Goal: Task Accomplishment & Management: Manage account settings

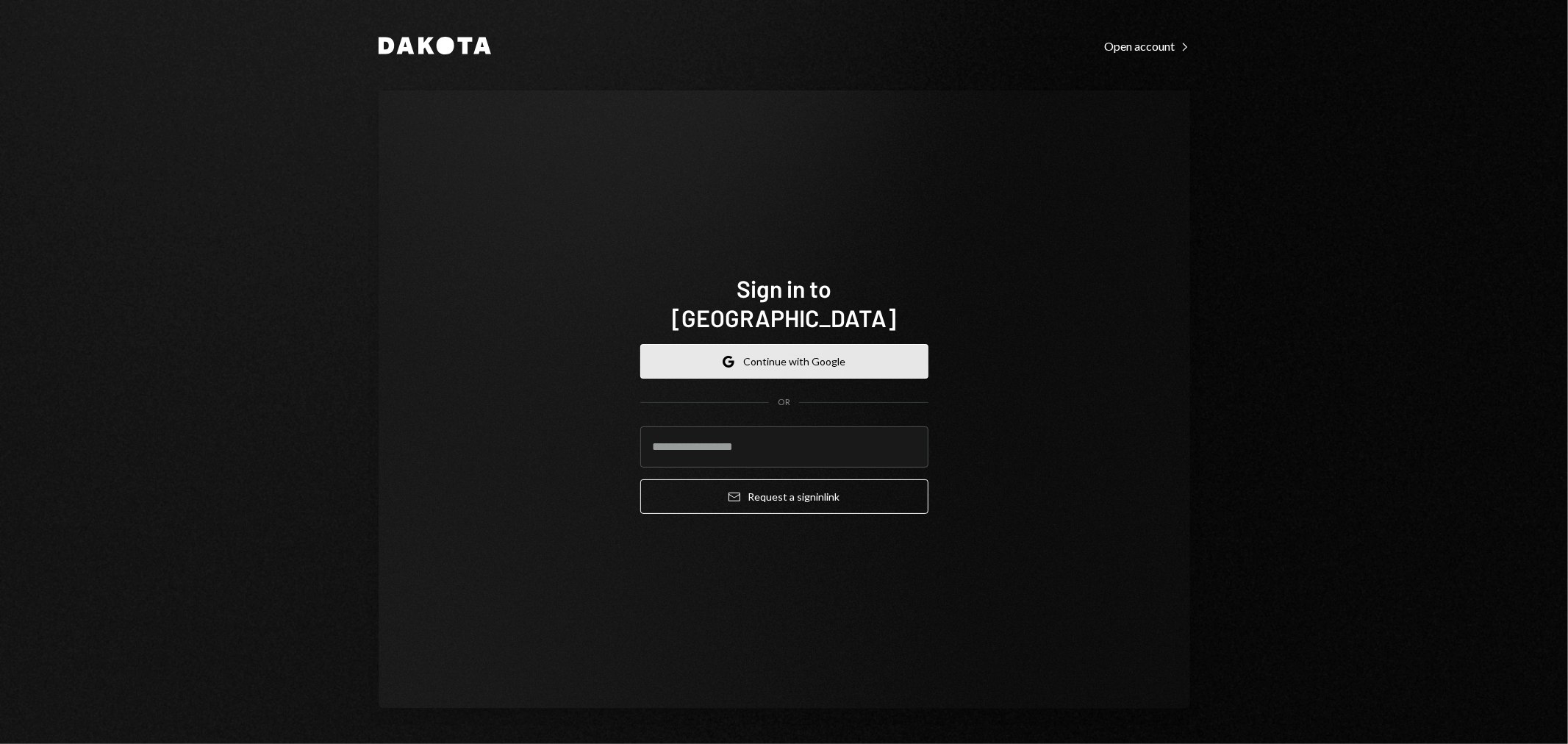
click at [796, 344] on button "Google Continue with Google" at bounding box center [784, 362] width 288 height 34
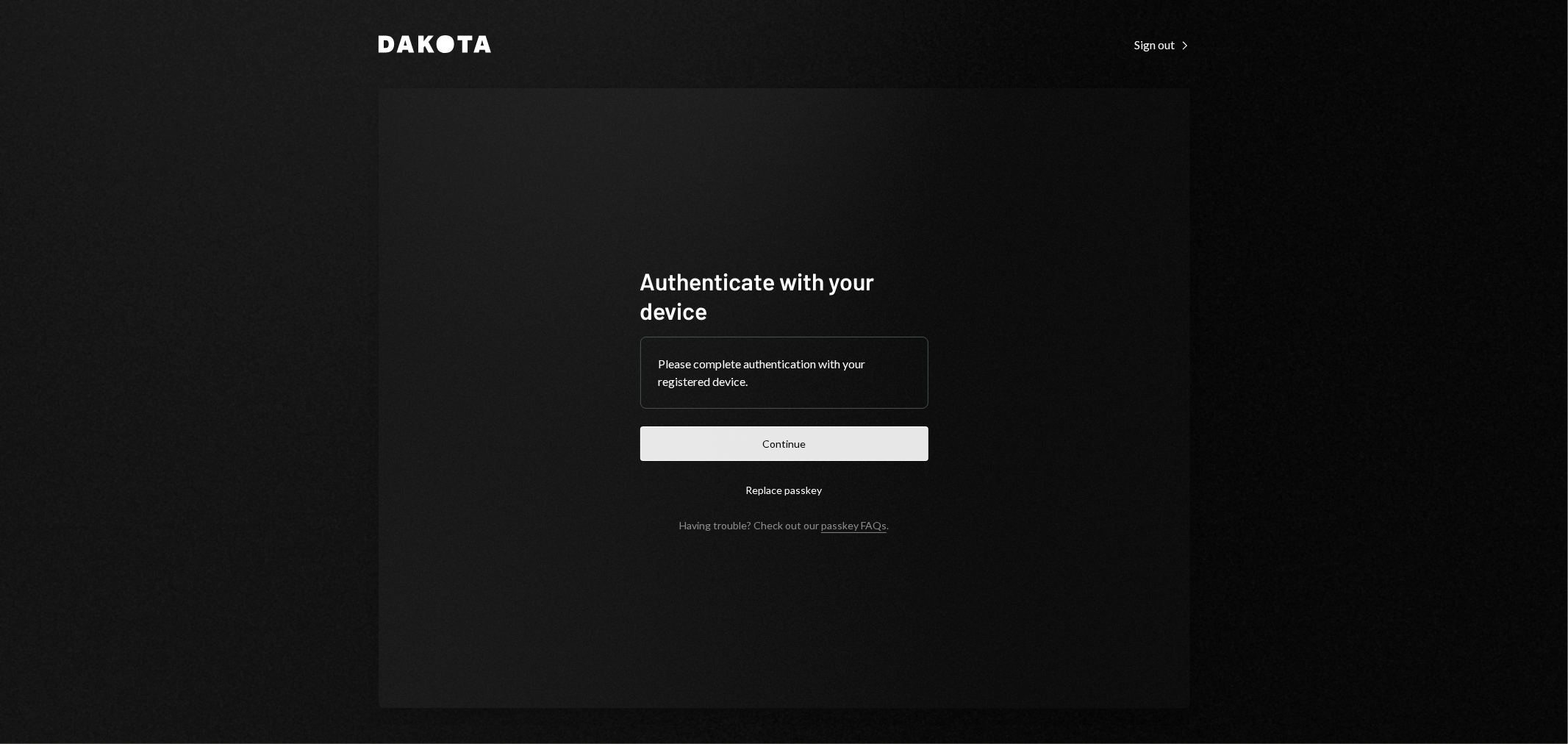
click at [758, 439] on button "Continue" at bounding box center [784, 444] width 288 height 34
click at [812, 445] on button "Continue" at bounding box center [784, 444] width 288 height 34
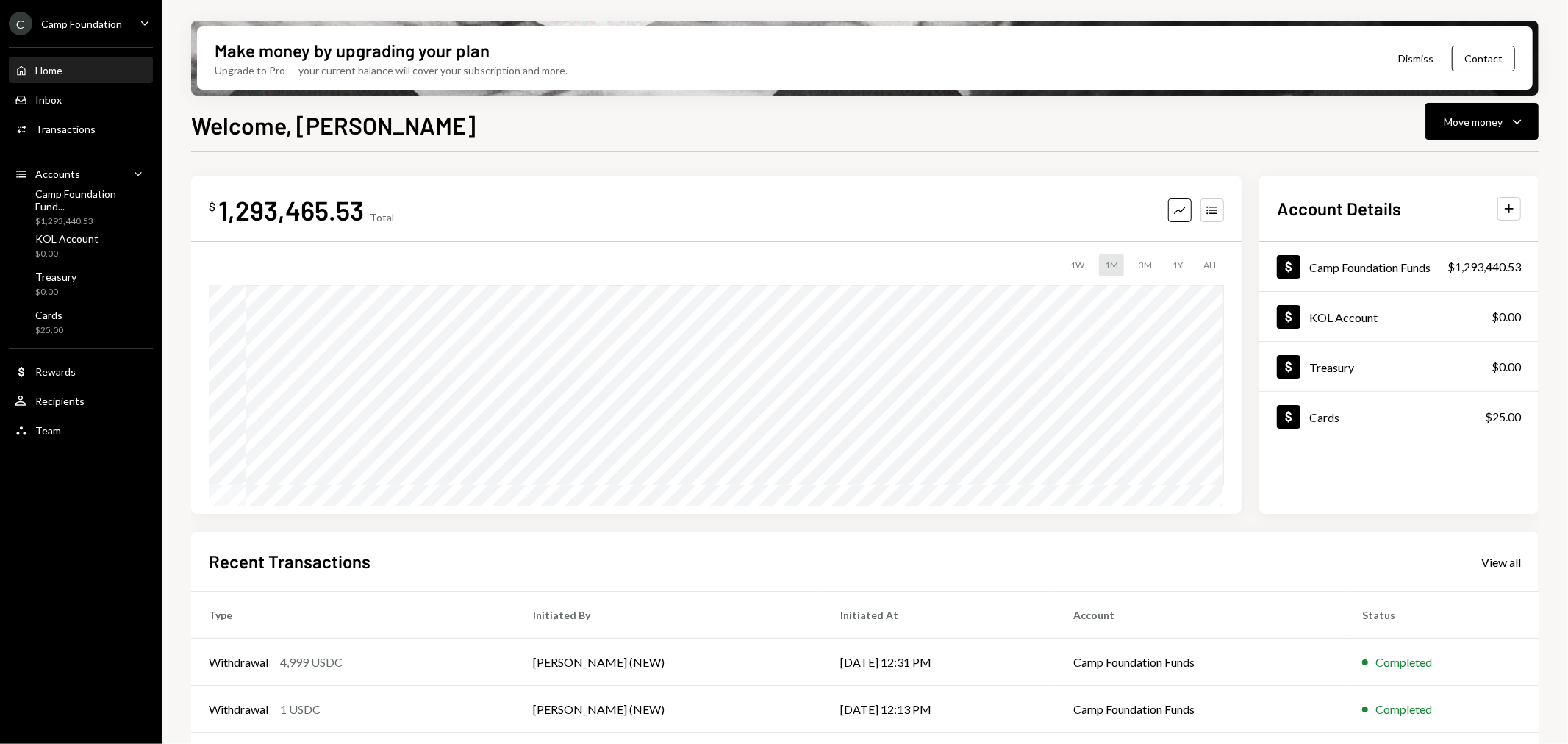
click at [83, 18] on div "Camp Foundation" at bounding box center [82, 24] width 81 height 12
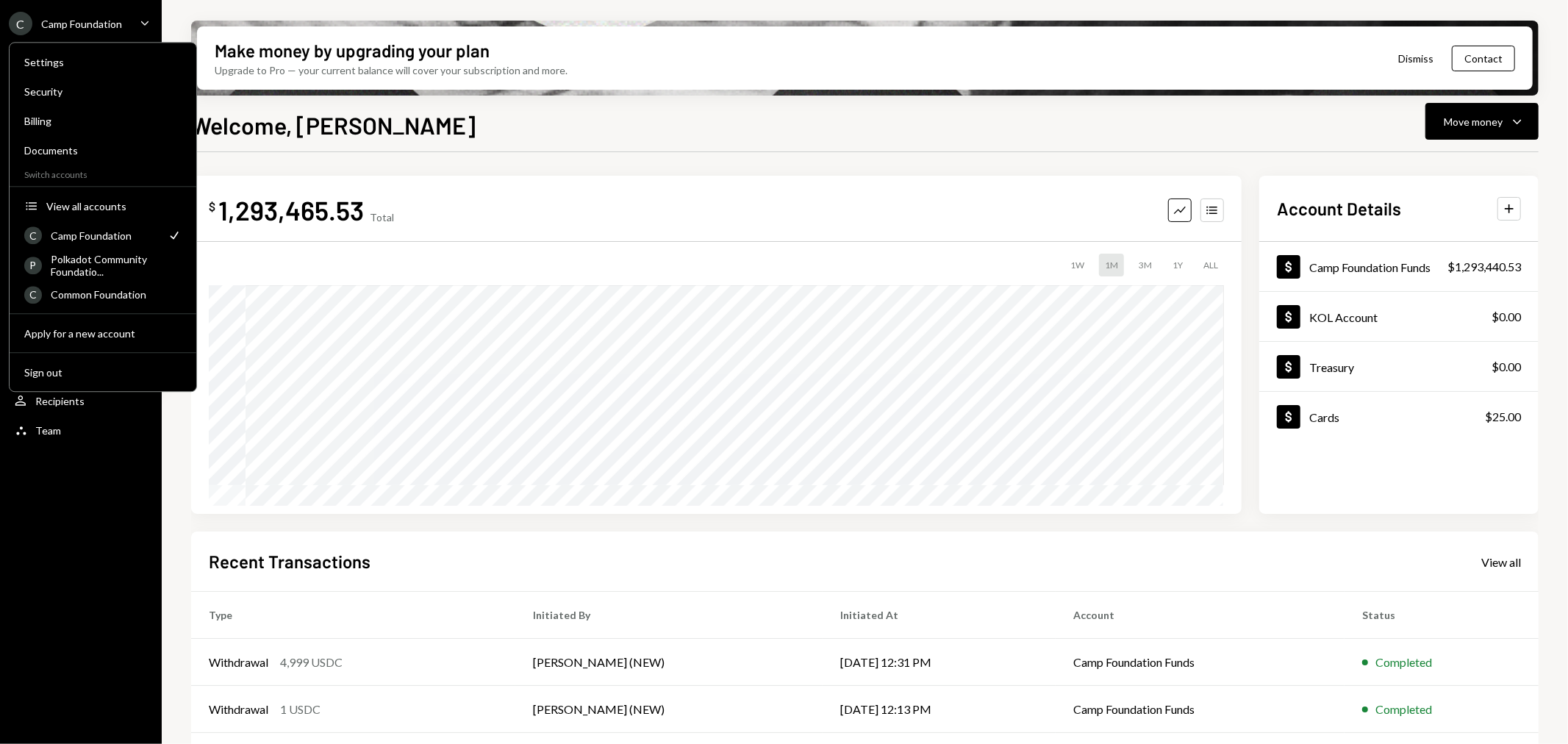
click at [472, 108] on div "Welcome, Mike Move money Caret Down" at bounding box center [865, 124] width 1347 height 33
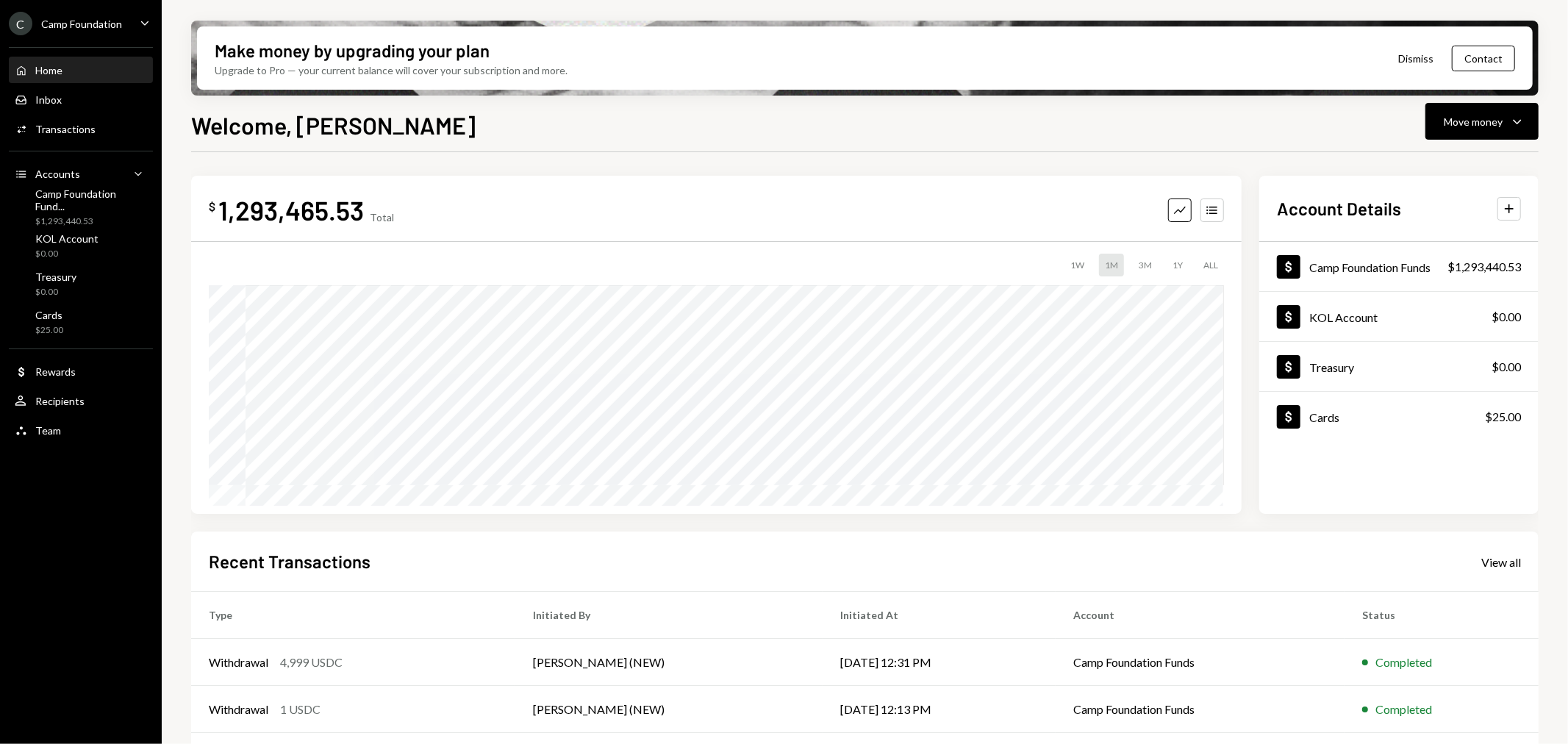
click at [85, 9] on ul "C Camp Foundation Caret Down Home Home Inbox Inbox Activities Transactions Acco…" at bounding box center [81, 223] width 162 height 446
click at [87, 16] on div "C Camp Foundation" at bounding box center [65, 23] width 113 height 23
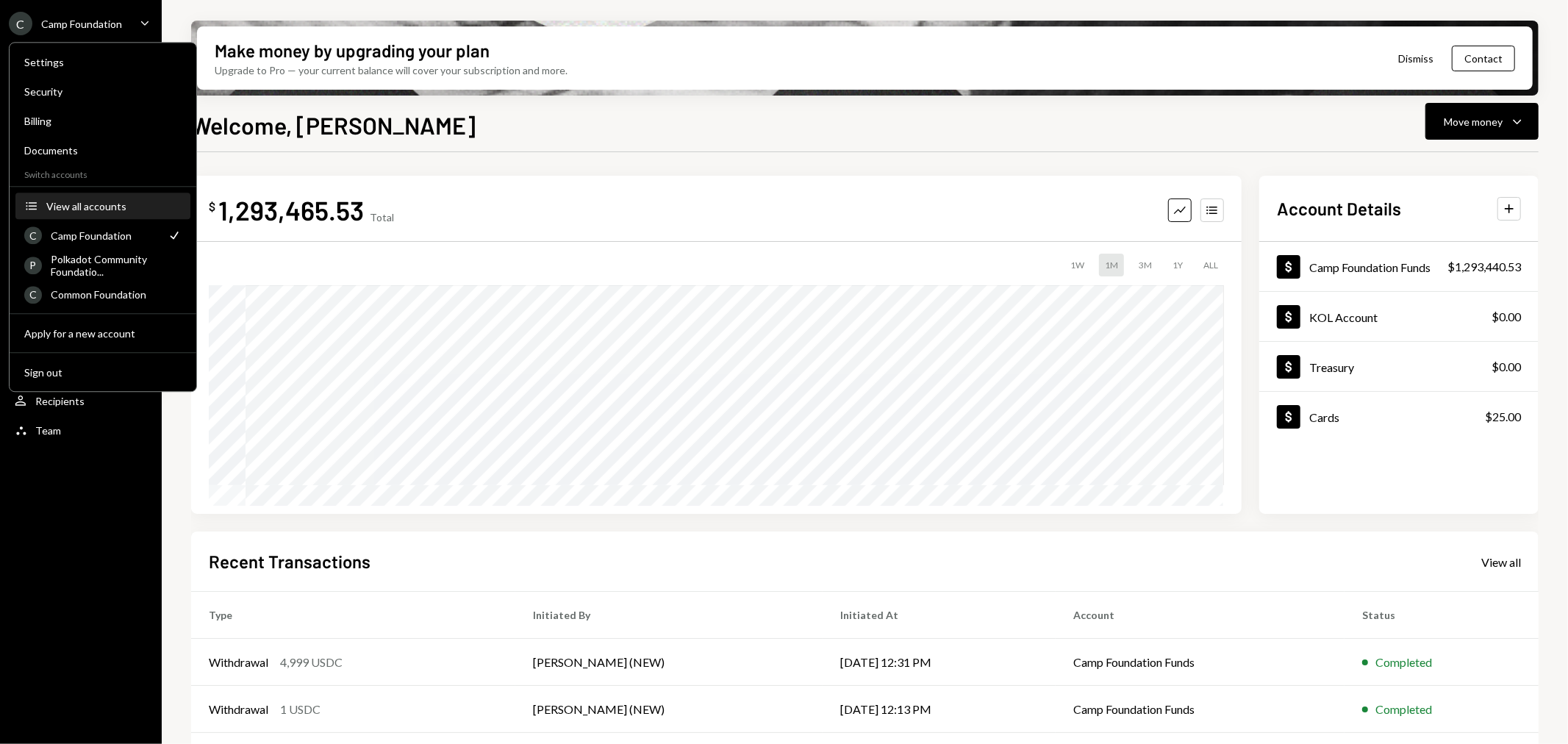
click at [101, 206] on div "View all accounts" at bounding box center [114, 206] width 135 height 12
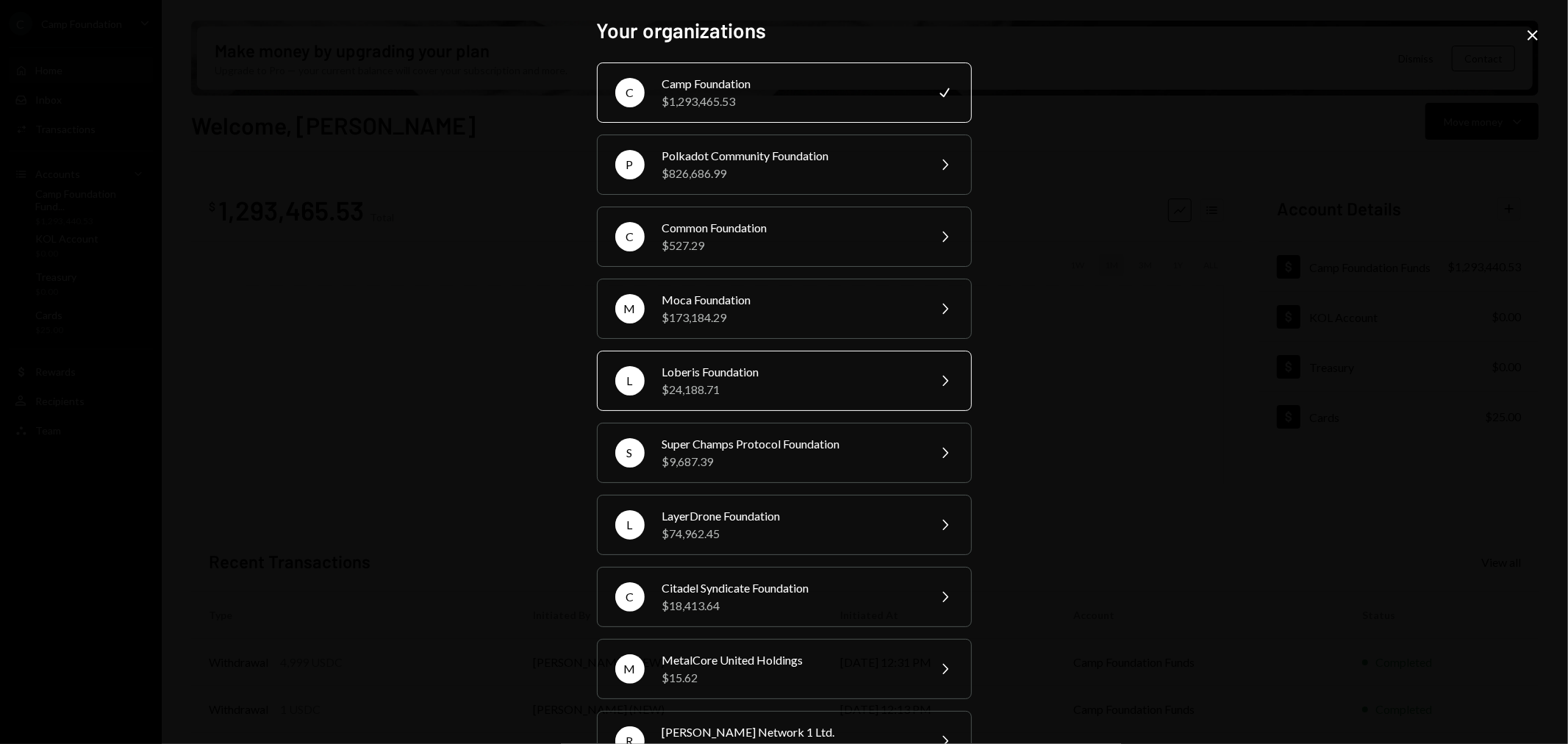
drag, startPoint x: 798, startPoint y: 371, endPoint x: 797, endPoint y: 359, distance: 12.0
click at [798, 362] on div "L Loberis Foundation $24,188.71 Chevron Right" at bounding box center [784, 381] width 375 height 61
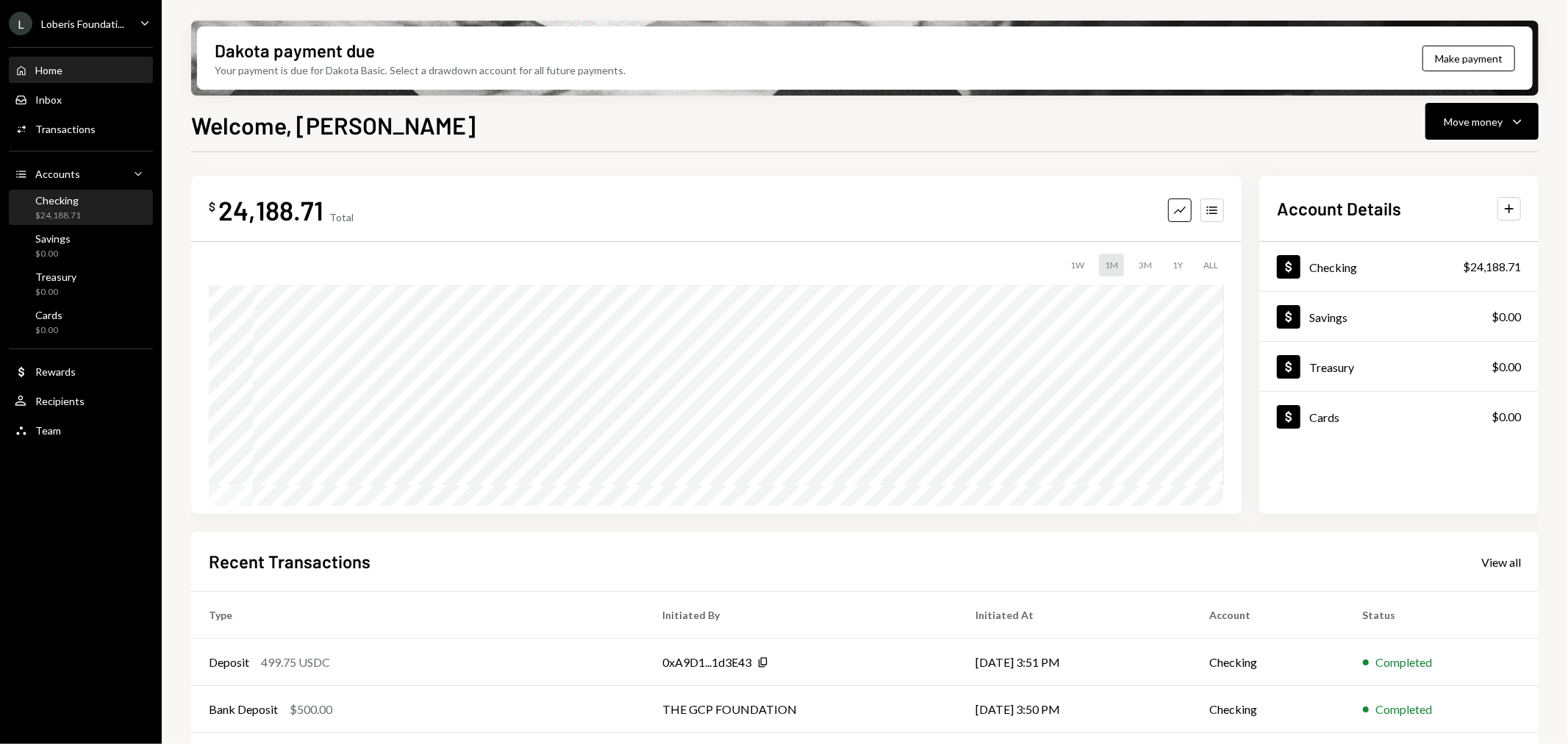
click at [78, 208] on div "Checking $24,188.71" at bounding box center [57, 208] width 46 height 28
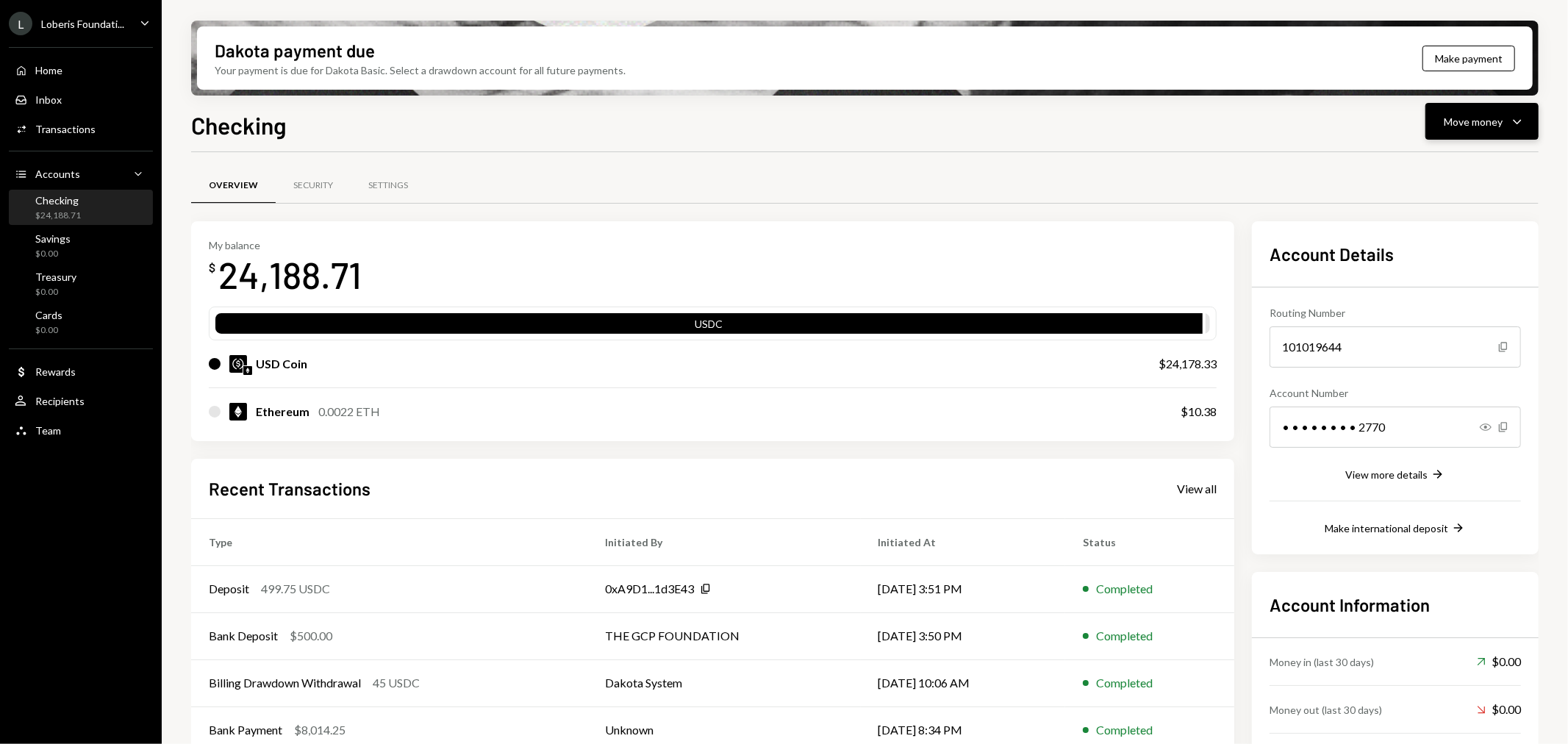
click at [1486, 127] on div "Move money" at bounding box center [1473, 122] width 59 height 16
click at [1448, 232] on div "Deposit" at bounding box center [1471, 232] width 107 height 16
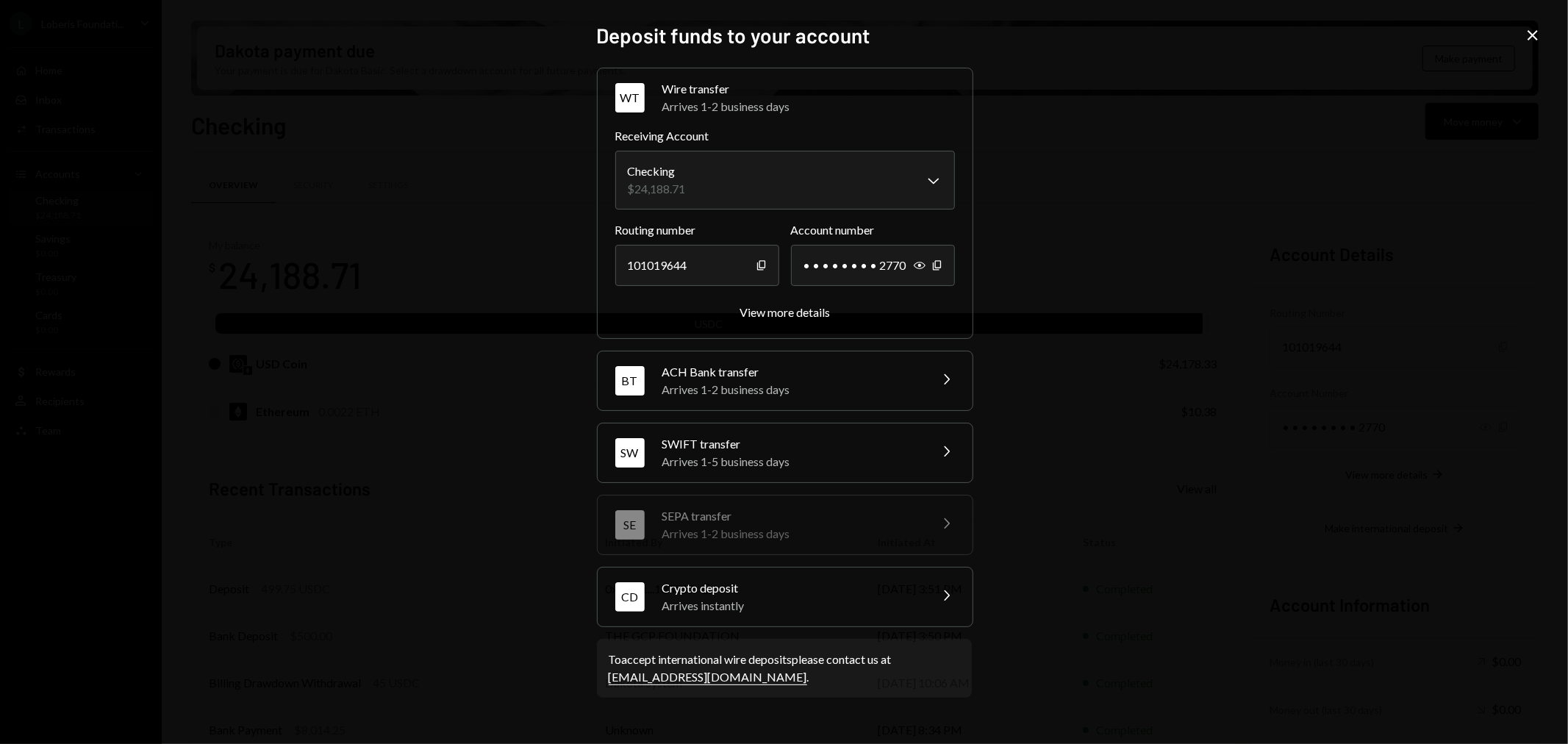
click at [765, 609] on div "Arrives instantly" at bounding box center [790, 606] width 257 height 18
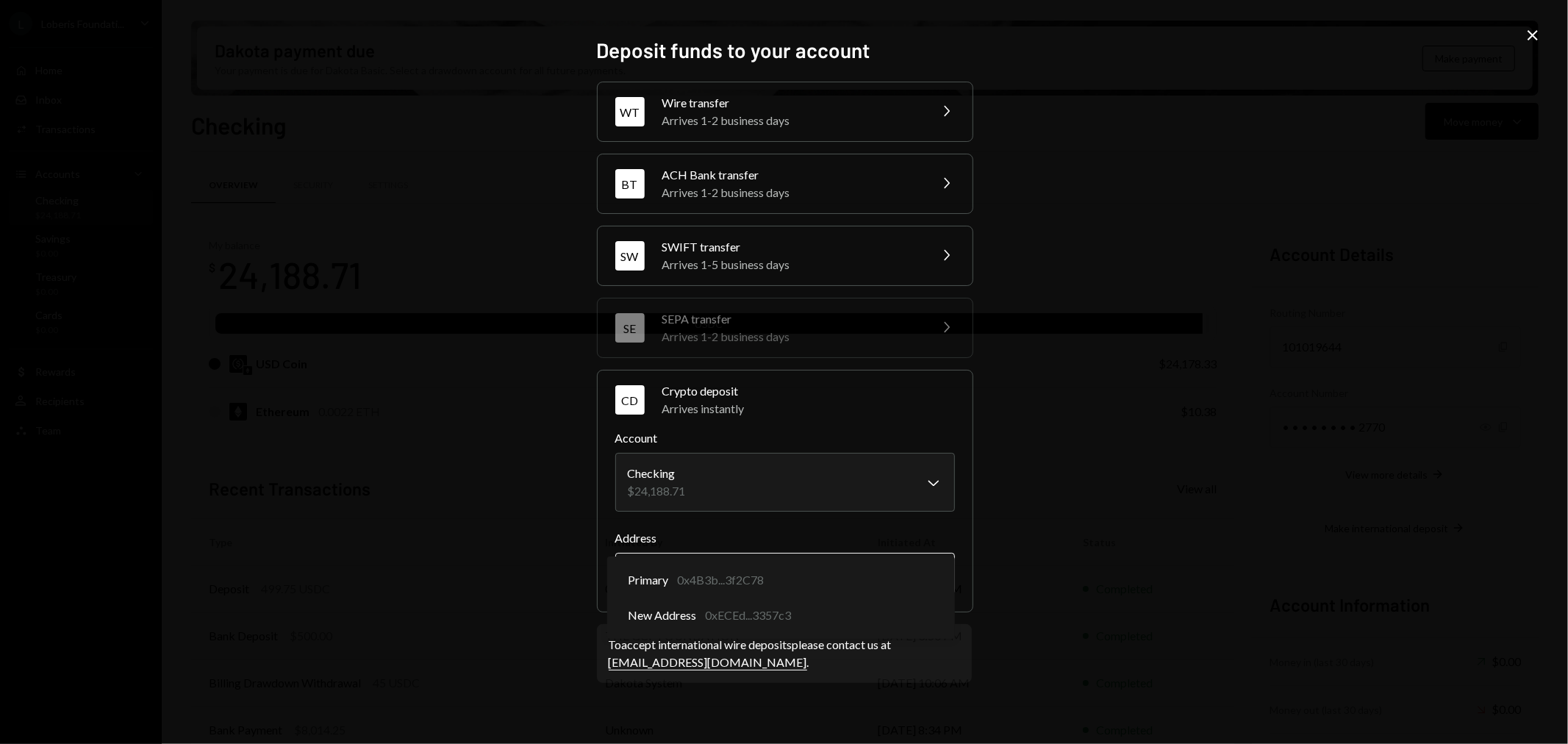
click at [885, 570] on body "L Loberis Foundati... Caret Down Home Home Inbox Inbox Activities Transactions …" at bounding box center [784, 372] width 1568 height 744
click at [1236, 491] on div "**********" at bounding box center [784, 372] width 1568 height 744
click at [863, 576] on body "L Loberis Foundati... Caret Down Home Home Inbox Inbox Activities Transactions …" at bounding box center [784, 372] width 1568 height 744
select select "**********"
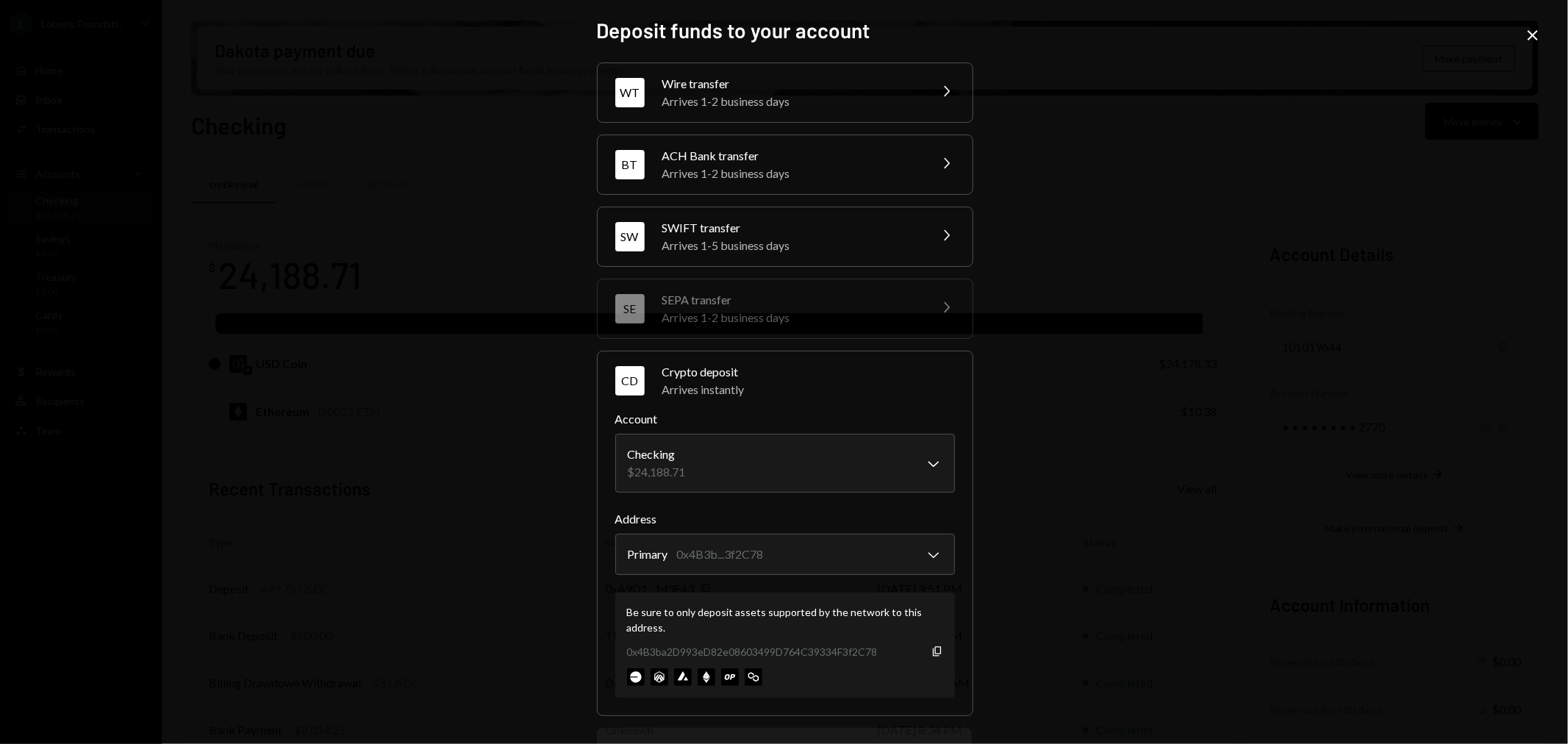
click at [1196, 463] on div "**********" at bounding box center [784, 372] width 1568 height 744
click at [1538, 30] on icon "Close" at bounding box center [1532, 35] width 18 height 18
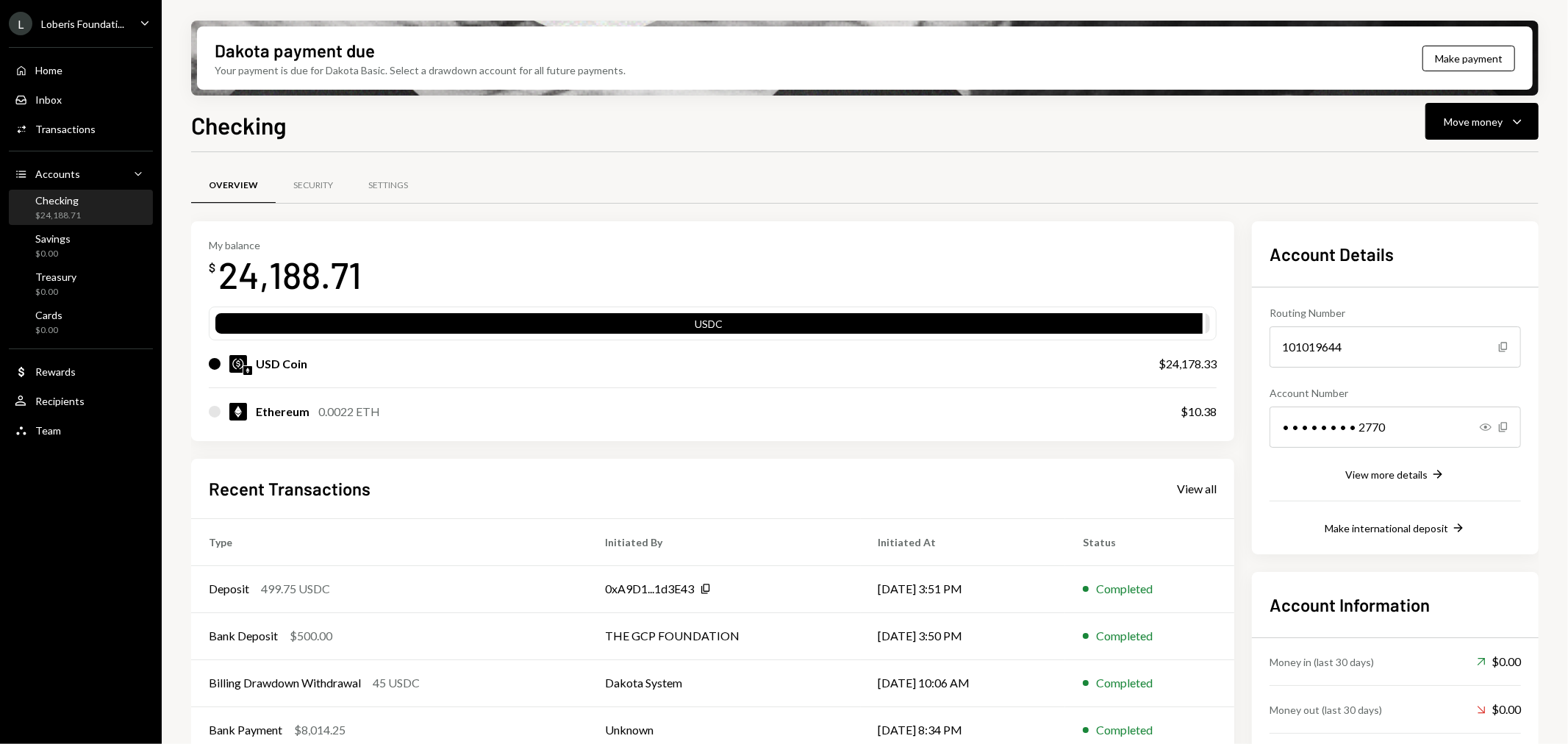
click at [298, 410] on div "Ethereum" at bounding box center [282, 411] width 54 height 18
click at [277, 410] on div "Ethereum" at bounding box center [282, 411] width 54 height 18
click at [260, 410] on div "Ethereum" at bounding box center [282, 411] width 54 height 18
click at [269, 372] on div "USD Coin $24,178.33" at bounding box center [713, 364] width 1008 height 47
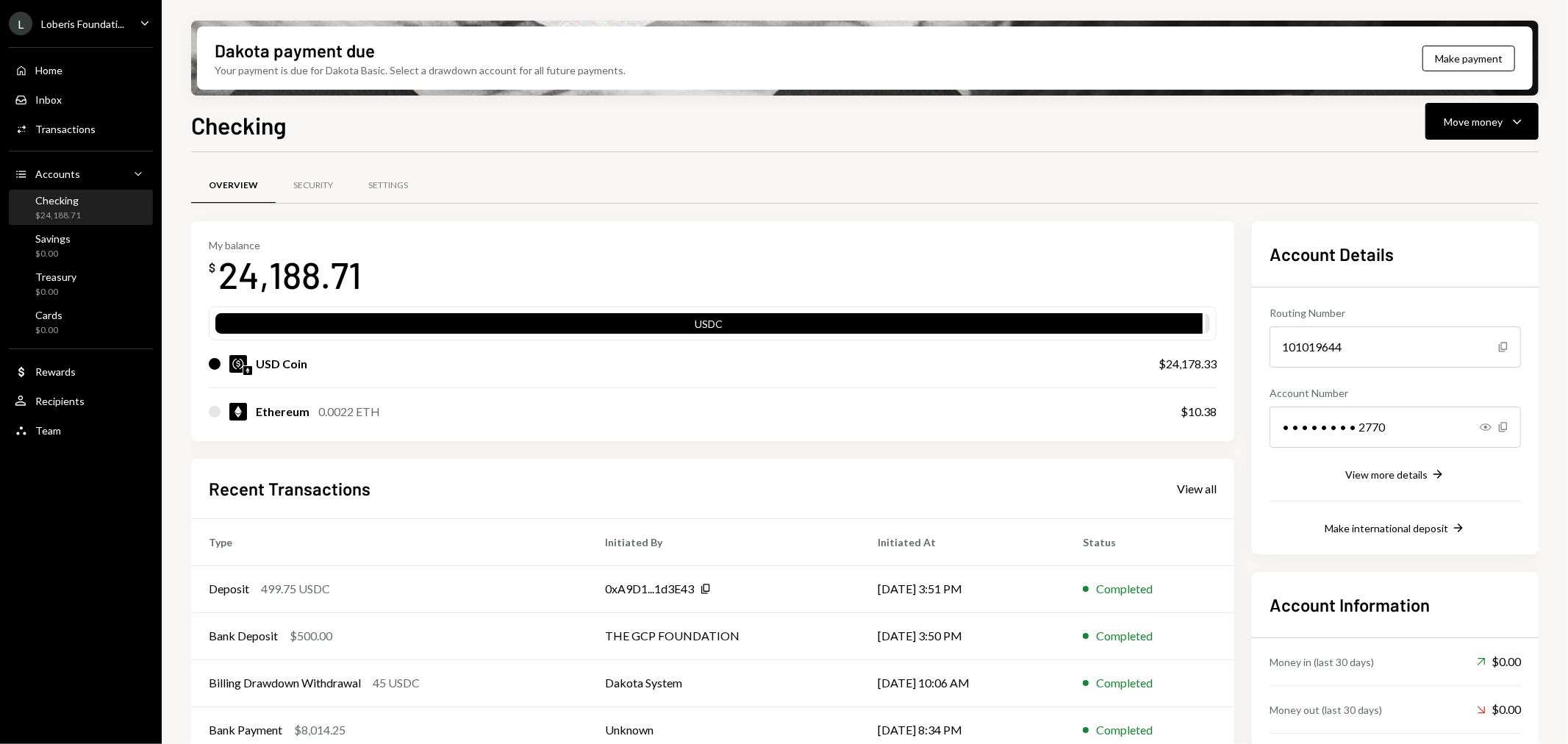
click at [280, 362] on div "USD Coin" at bounding box center [281, 364] width 51 height 18
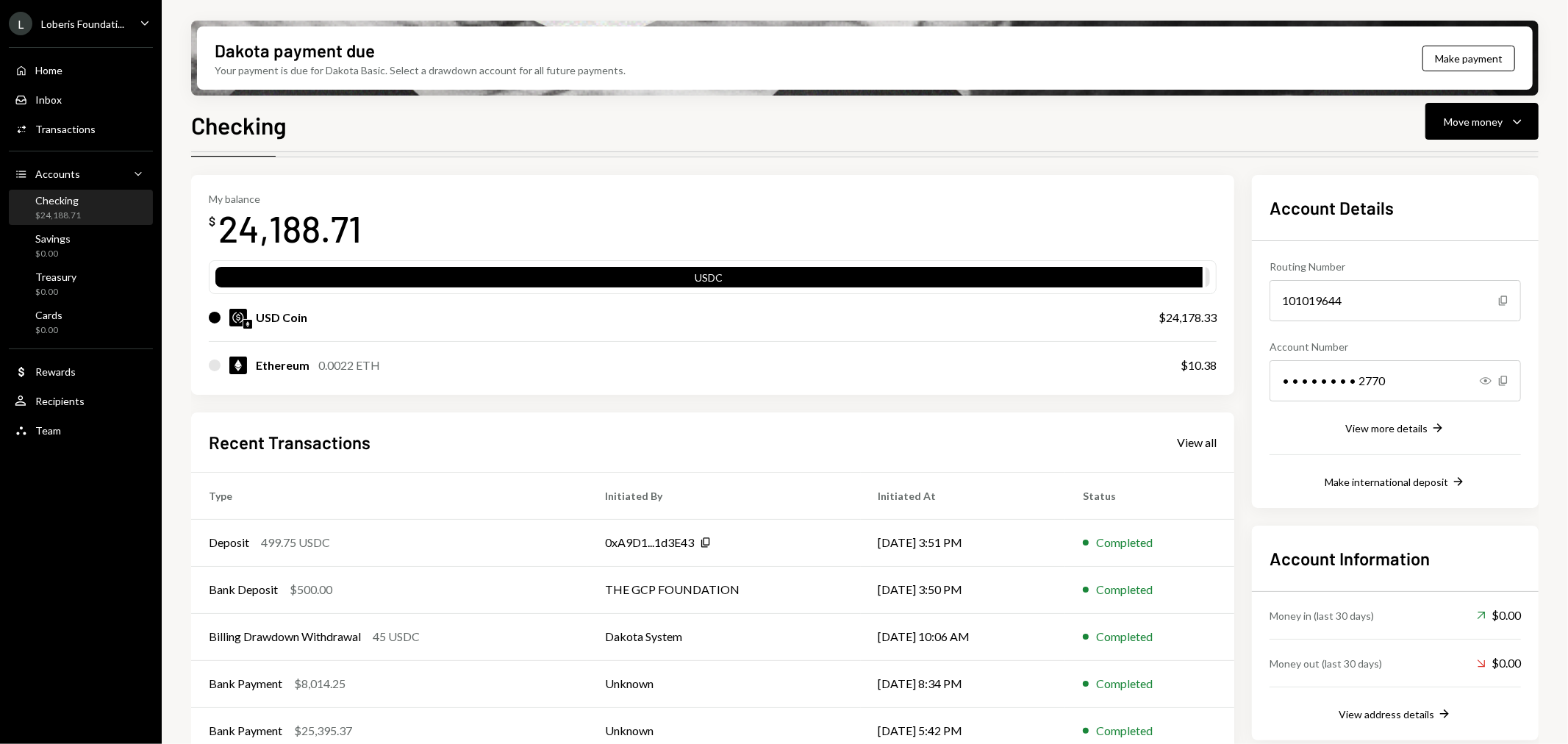
scroll to position [68, 0]
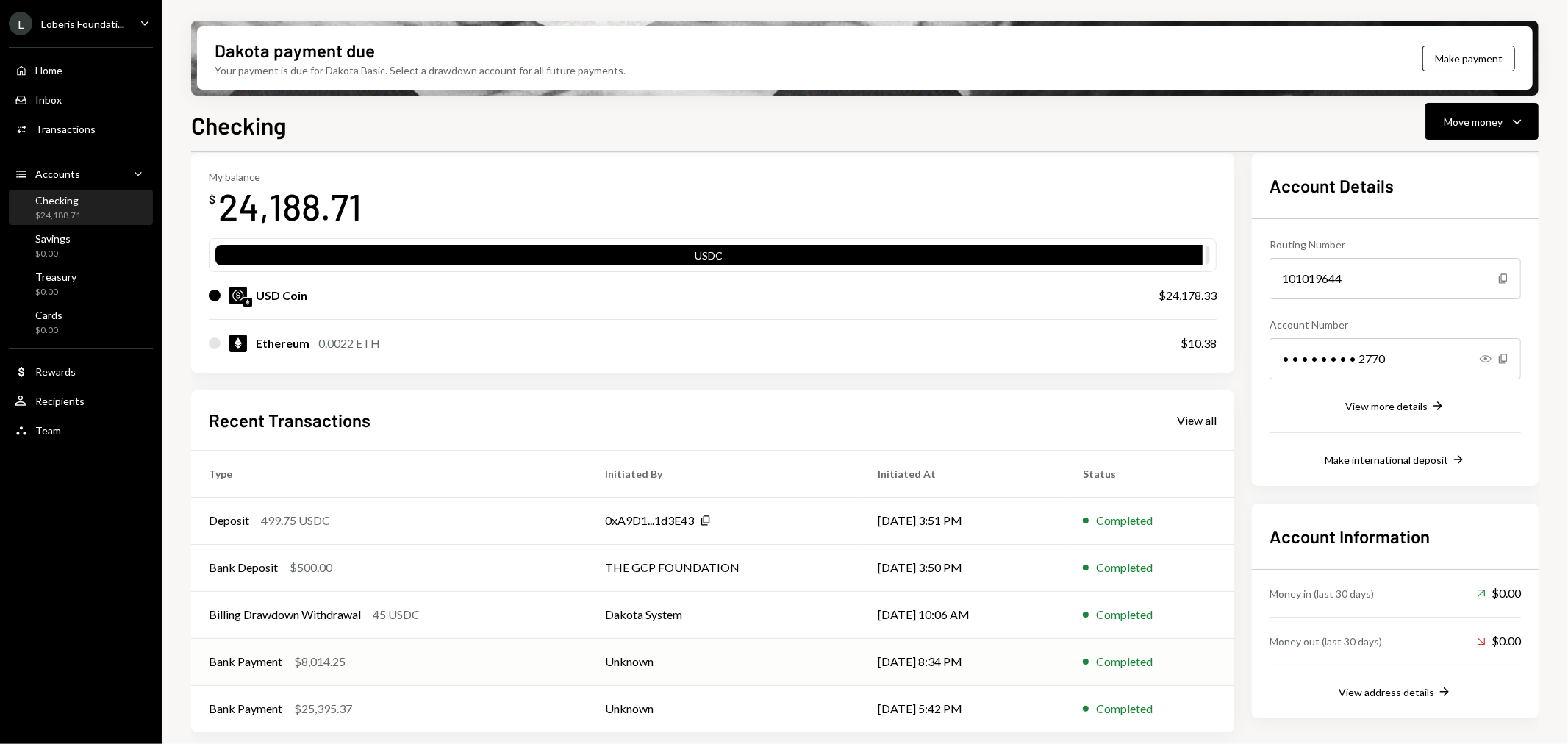
click at [253, 662] on div "Bank Payment" at bounding box center [246, 662] width 74 height 18
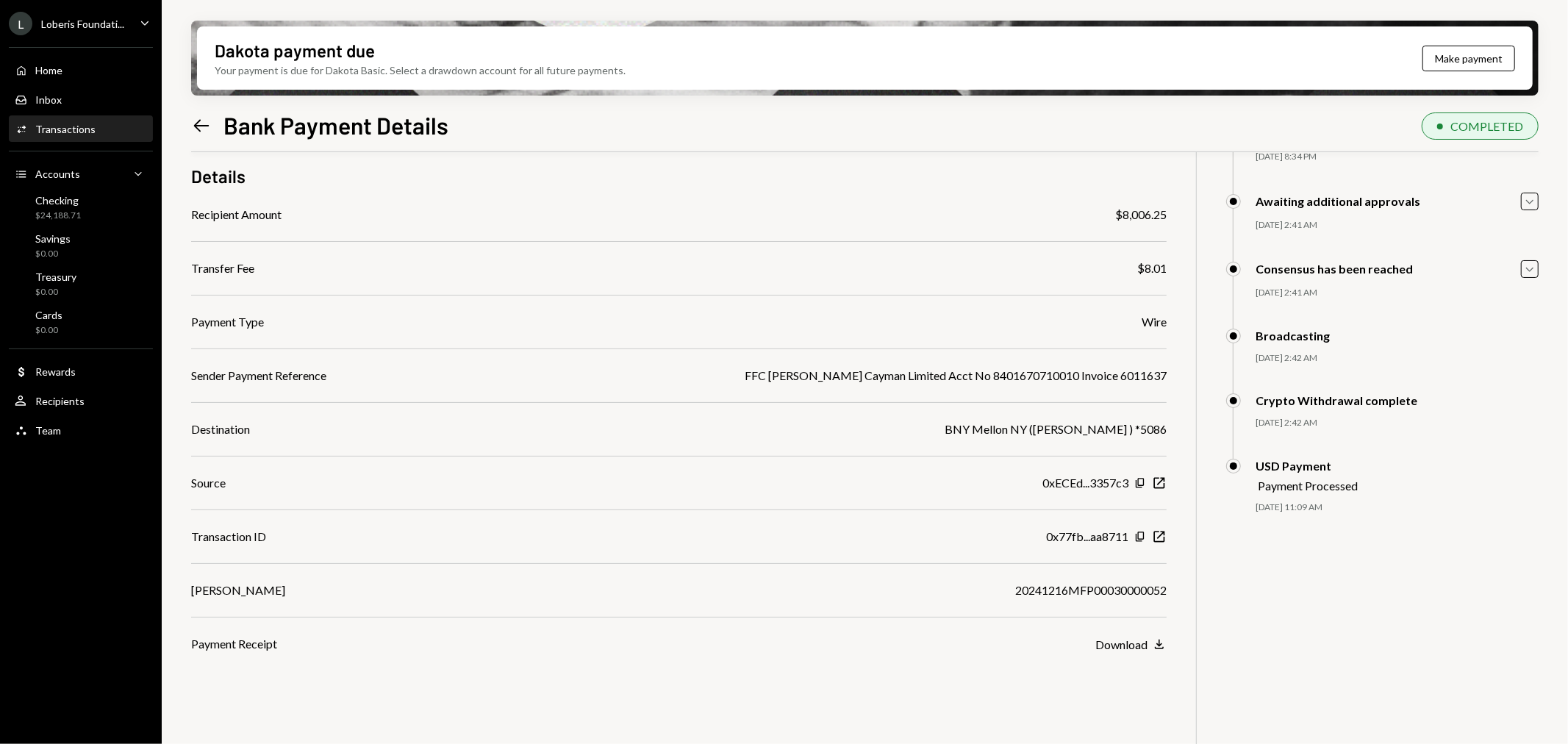
scroll to position [117, 0]
click at [1145, 480] on icon "Copy" at bounding box center [1140, 480] width 12 height 12
click at [71, 201] on div "Checking" at bounding box center [57, 201] width 46 height 12
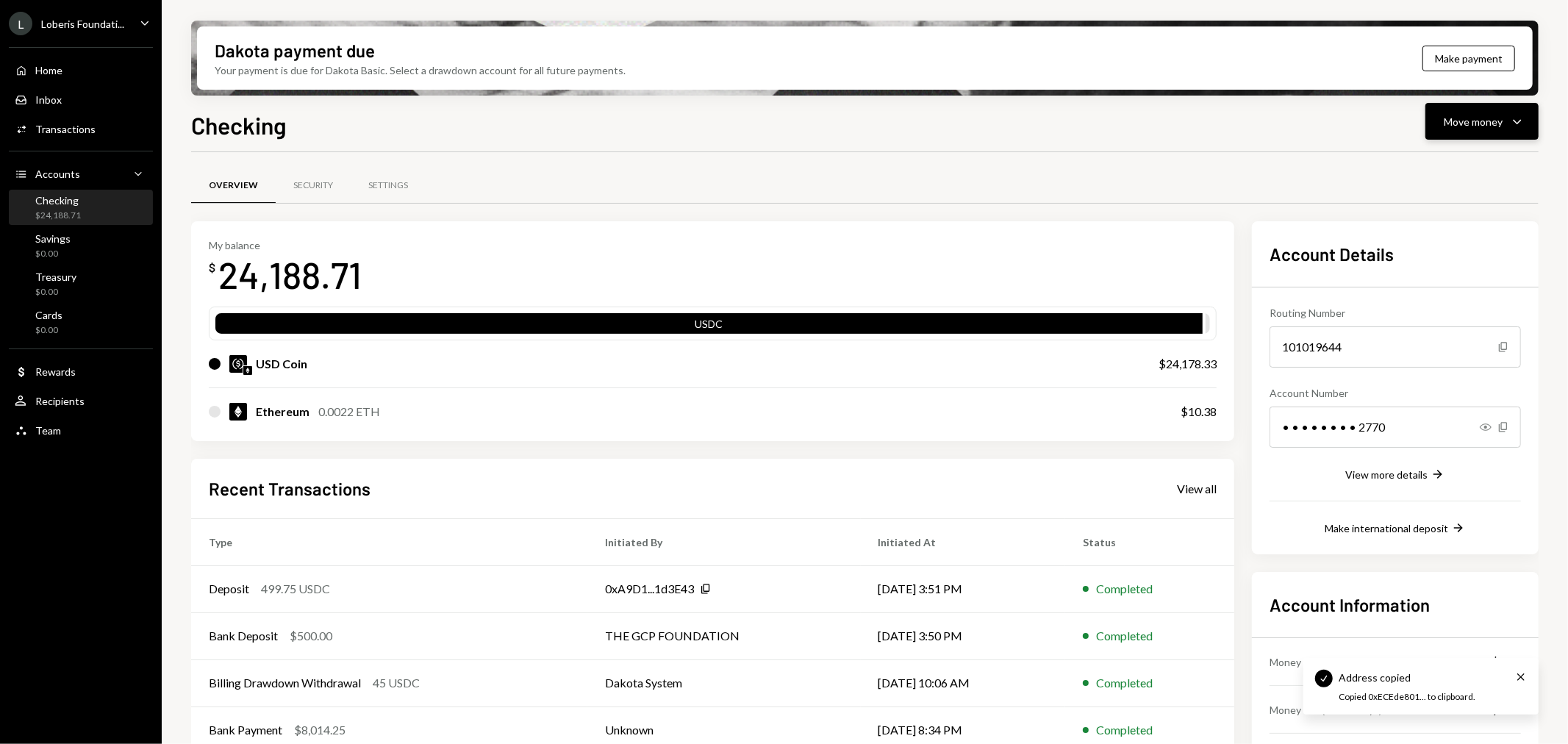
click at [1501, 118] on div "Move money" at bounding box center [1473, 122] width 59 height 16
click at [1444, 232] on div "Deposit" at bounding box center [1471, 232] width 107 height 16
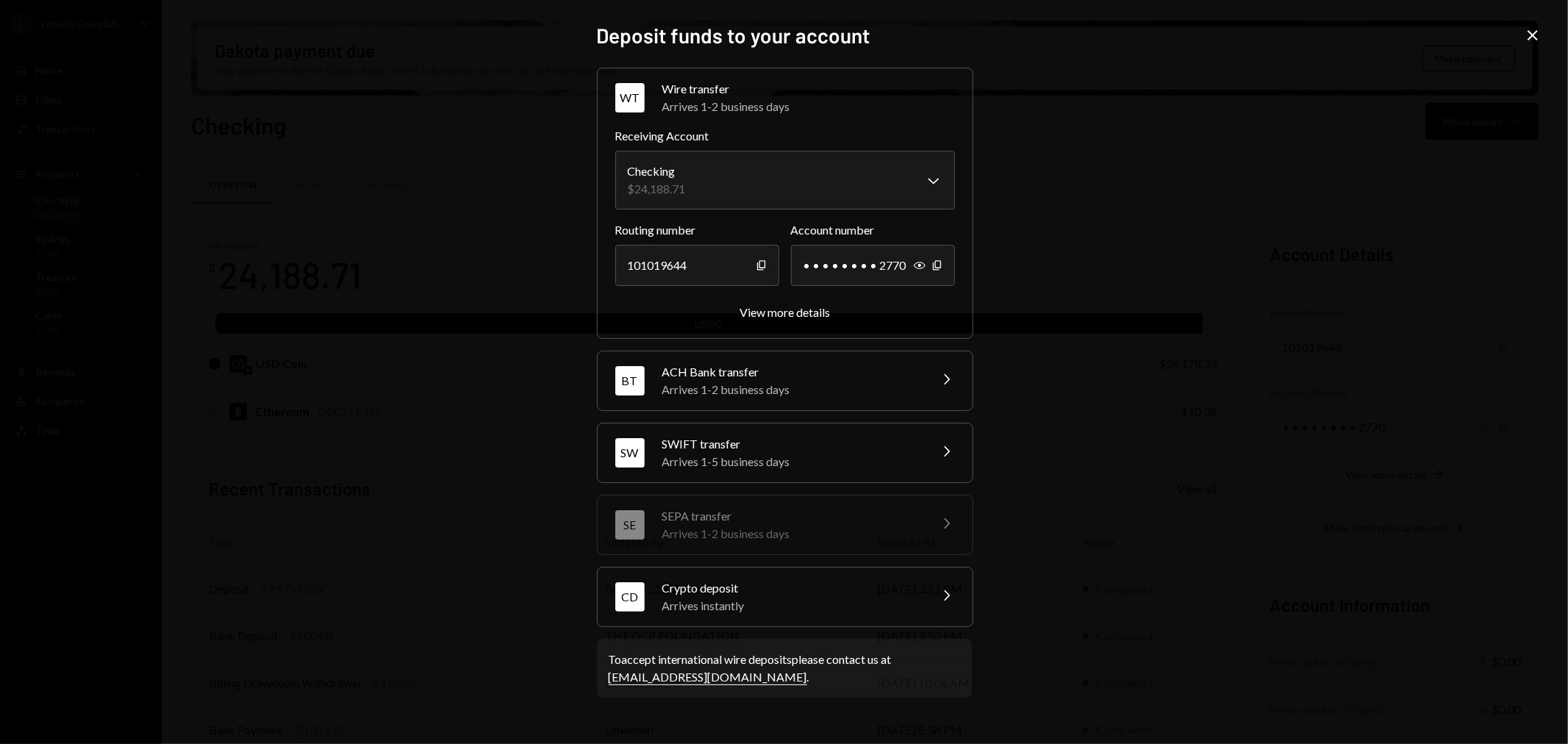
click at [774, 613] on div "Arrives instantly" at bounding box center [790, 606] width 257 height 18
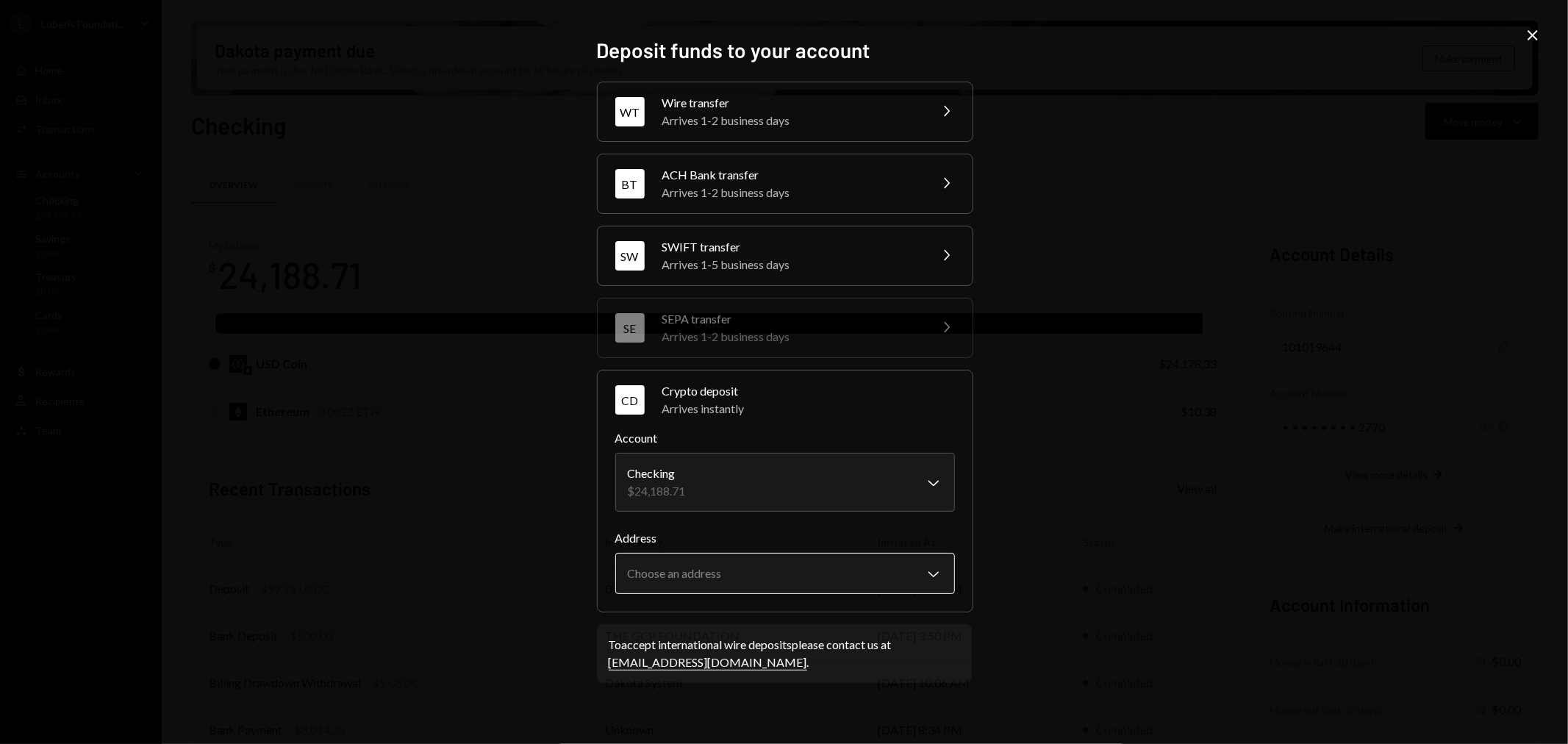
click at [785, 589] on body "L Loberis Foundati... Caret Down Home Home Inbox Inbox Activities Transactions …" at bounding box center [784, 372] width 1568 height 744
click at [1250, 309] on div "**********" at bounding box center [784, 372] width 1568 height 744
click at [829, 559] on body "L Loberis Foundati... Caret Down Home Home Inbox Inbox Activities Transactions …" at bounding box center [784, 372] width 1568 height 744
select select "**********"
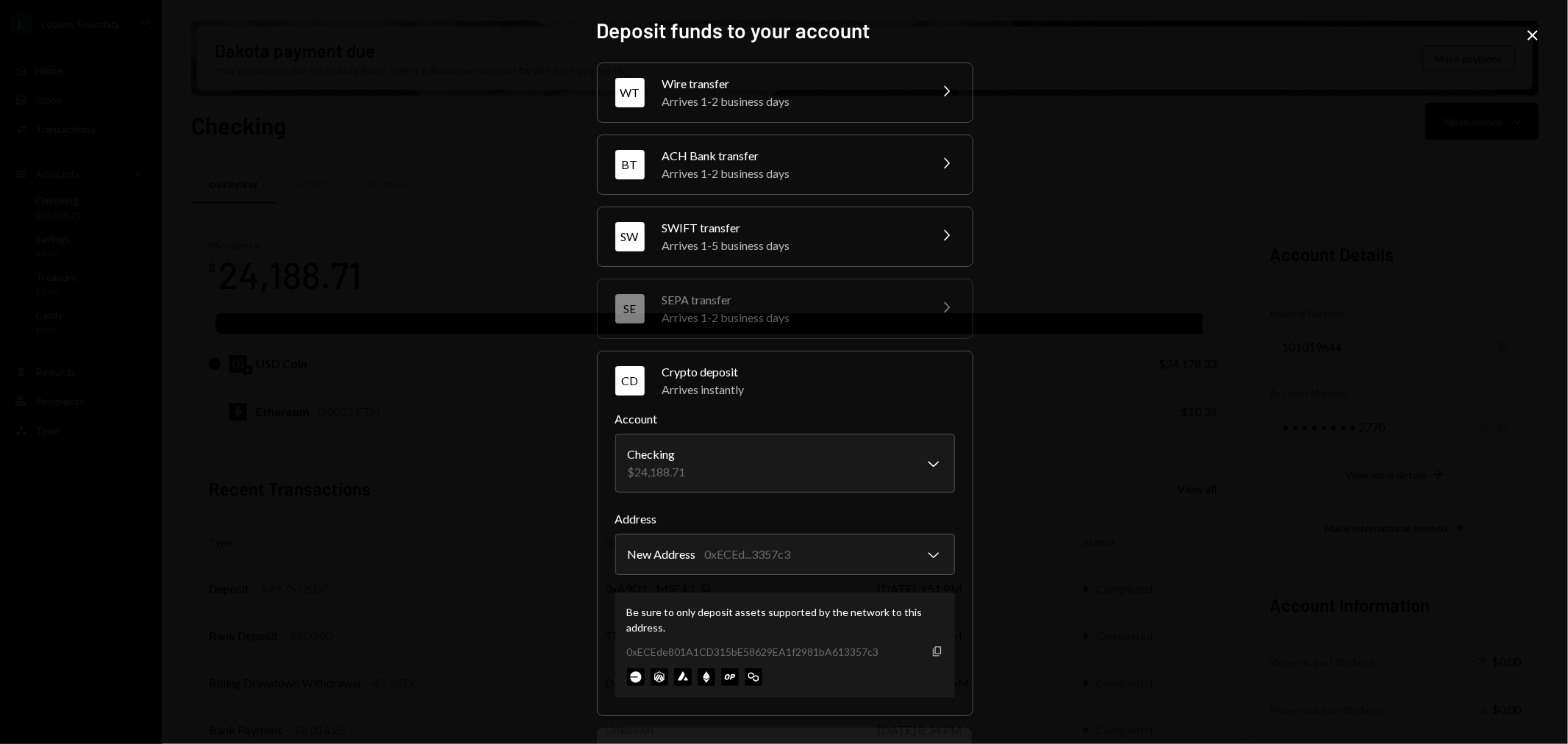
click at [935, 651] on icon "Copy" at bounding box center [937, 651] width 12 height 12
click at [1179, 334] on div "**********" at bounding box center [784, 372] width 1568 height 744
click at [1526, 30] on icon "Close" at bounding box center [1532, 35] width 18 height 18
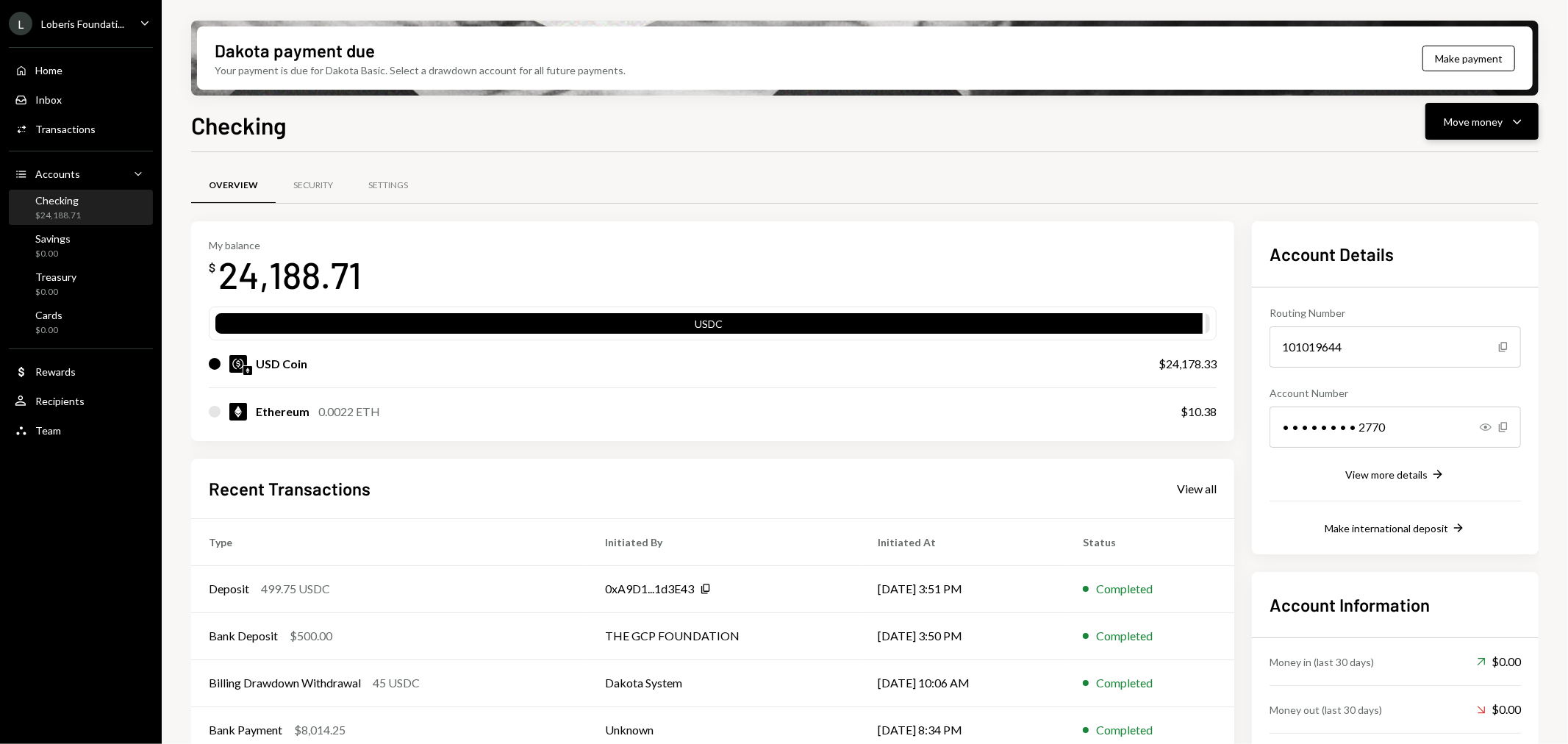
drag, startPoint x: 1476, startPoint y: 123, endPoint x: 1469, endPoint y: 134, distance: 13.0
click at [1476, 123] on div "Move money" at bounding box center [1473, 122] width 59 height 16
click at [1464, 166] on div "Send" at bounding box center [1471, 165] width 107 height 16
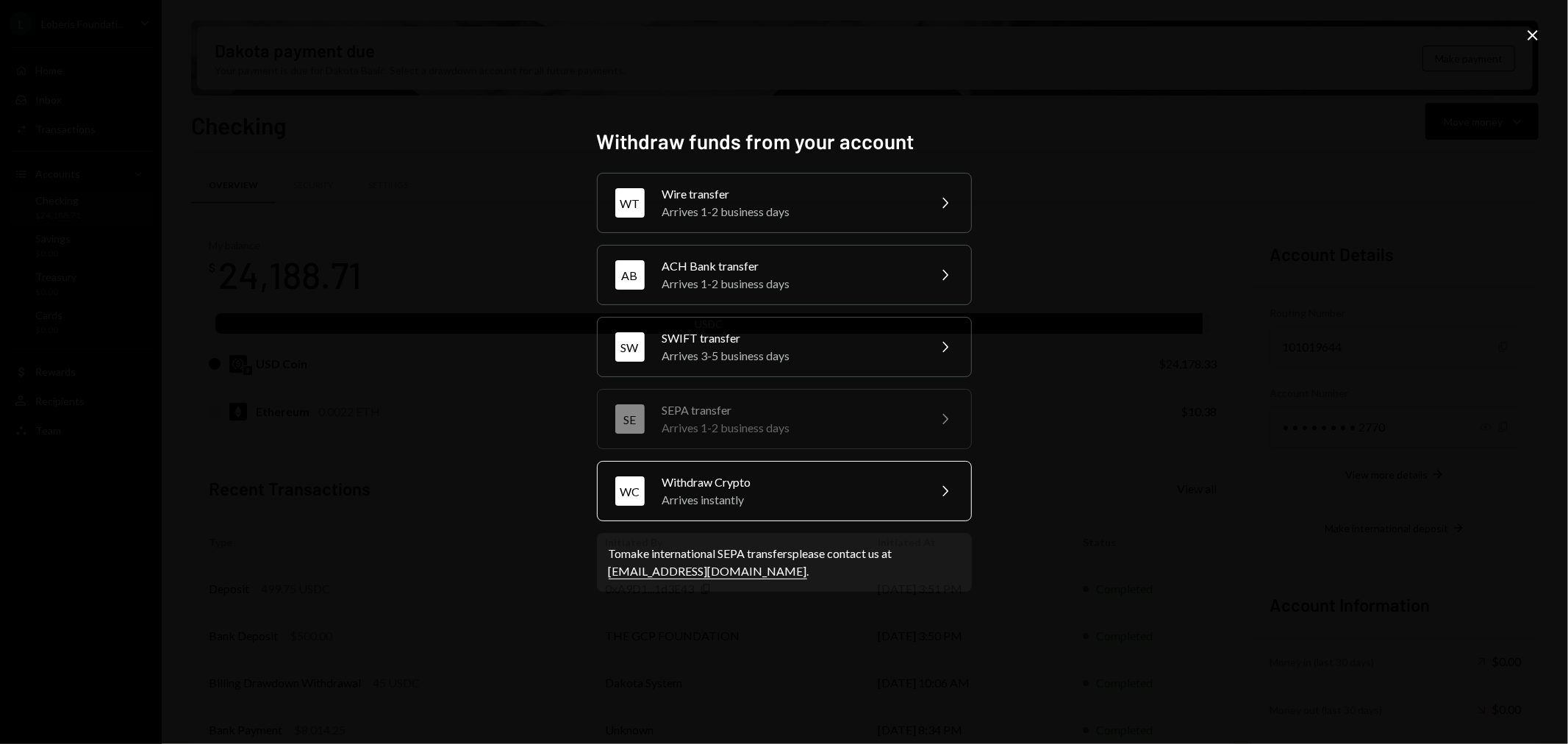
click at [837, 480] on div "Withdraw Crypto" at bounding box center [789, 482] width 256 height 18
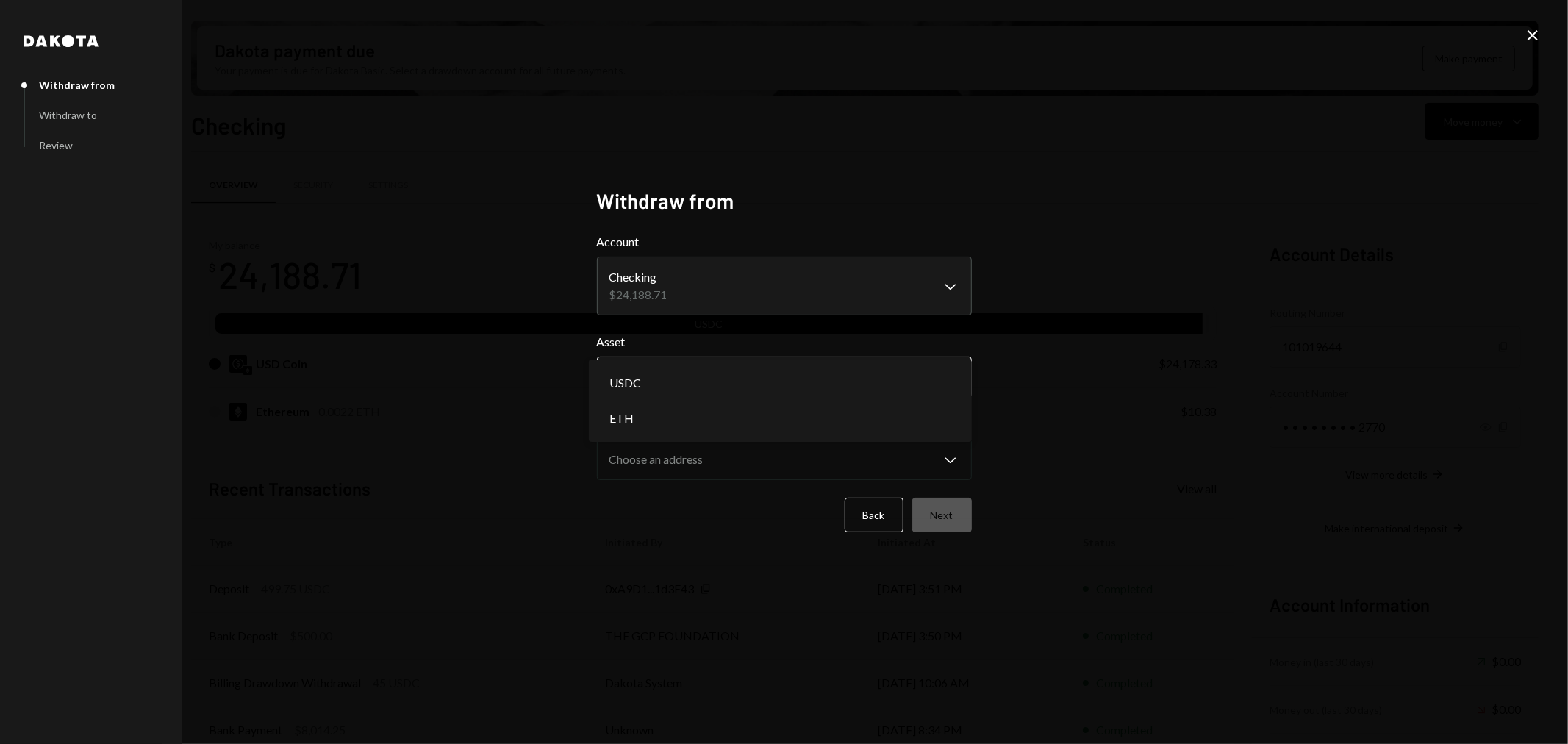
click at [772, 387] on body "L Loberis Foundati... Caret Down Home Home Inbox Inbox Activities Transactions …" at bounding box center [784, 372] width 1568 height 744
select select "****"
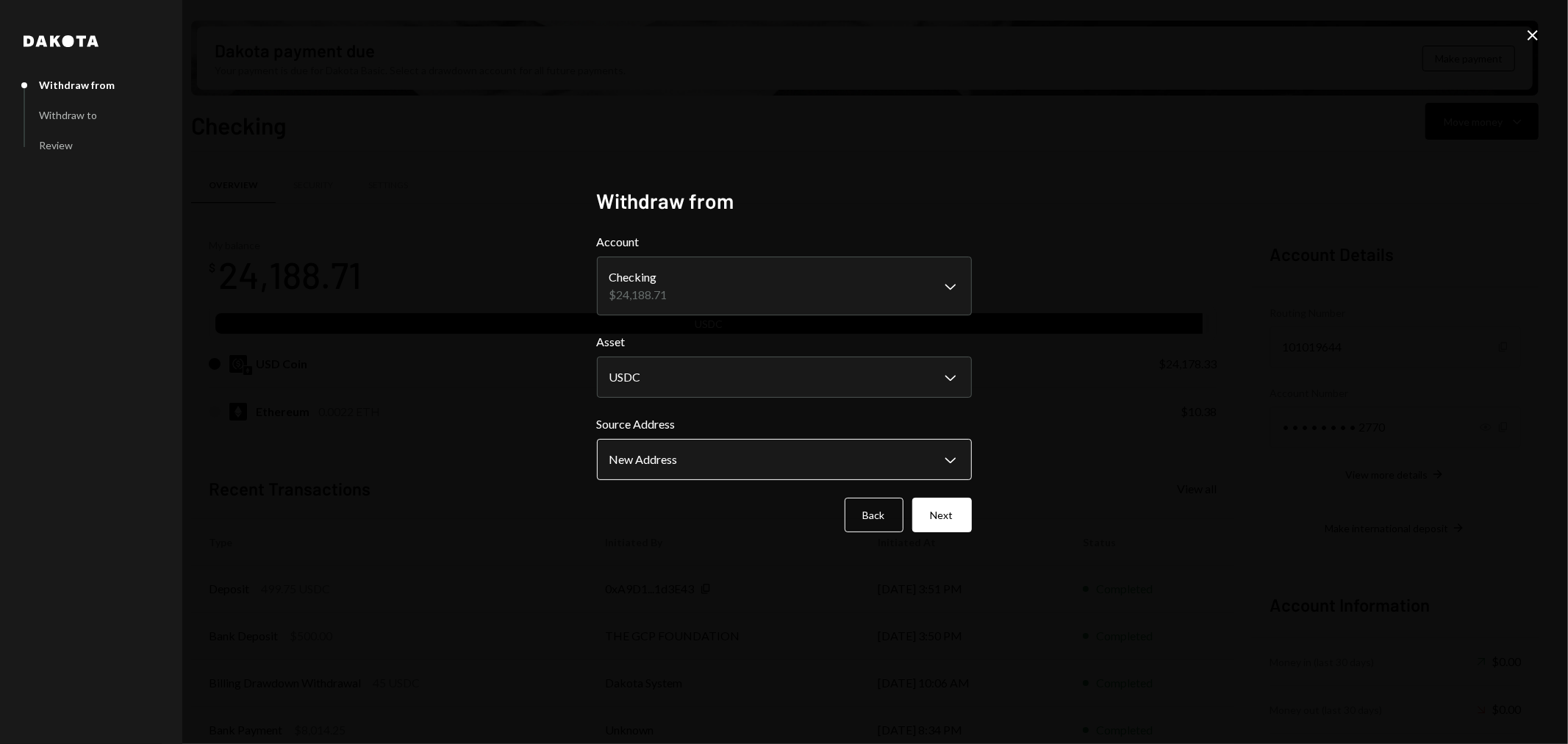
click at [750, 462] on body "L Loberis Foundati... Caret Down Home Home Inbox Inbox Activities Transactions …" at bounding box center [784, 372] width 1568 height 744
click at [751, 445] on div "New Address 24,178.33 USDC" at bounding box center [780, 466] width 383 height 47
drag, startPoint x: 1527, startPoint y: 33, endPoint x: 1457, endPoint y: 38, distance: 70.2
click at [1527, 33] on icon "Close" at bounding box center [1532, 35] width 18 height 18
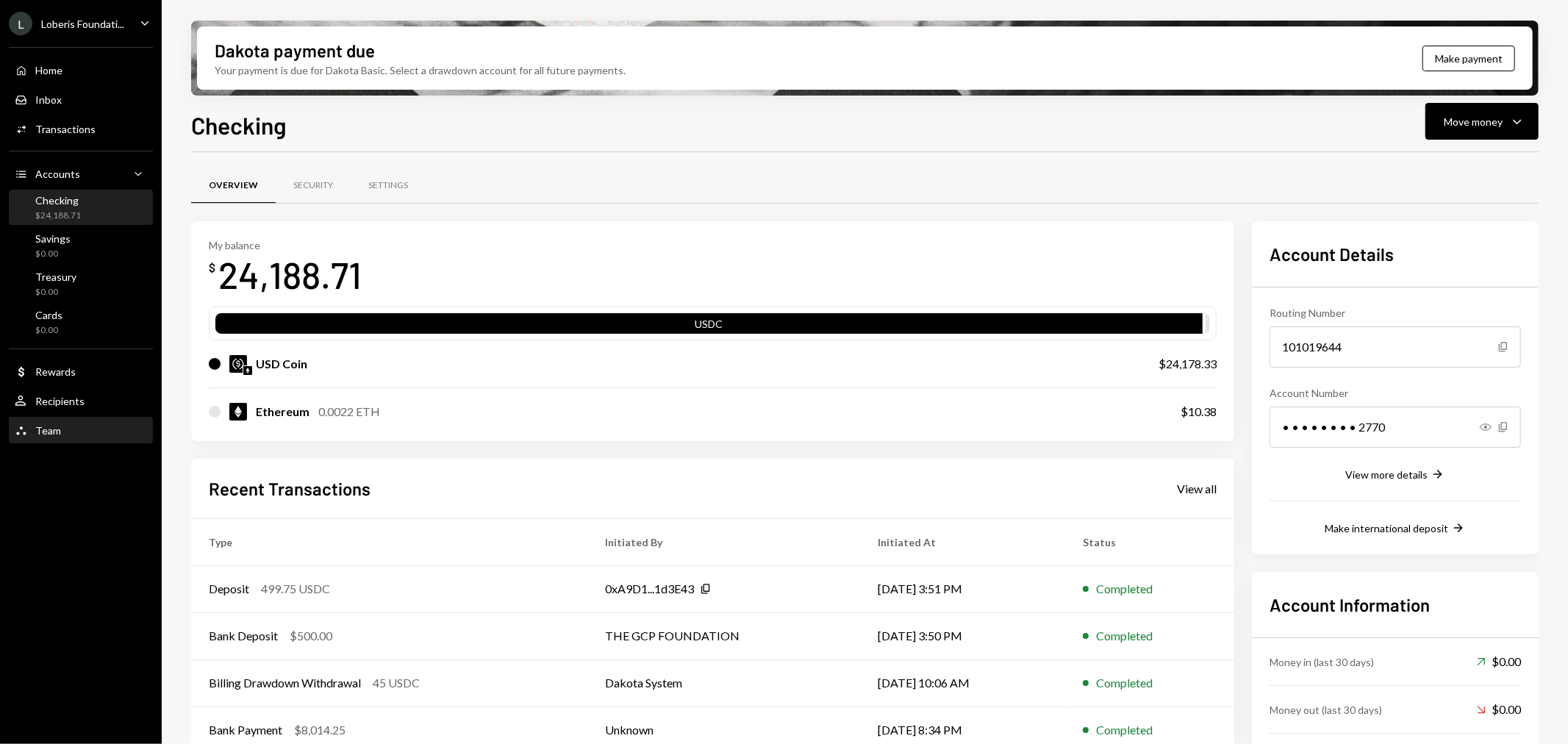
click at [66, 430] on div "Team Team" at bounding box center [81, 431] width 132 height 13
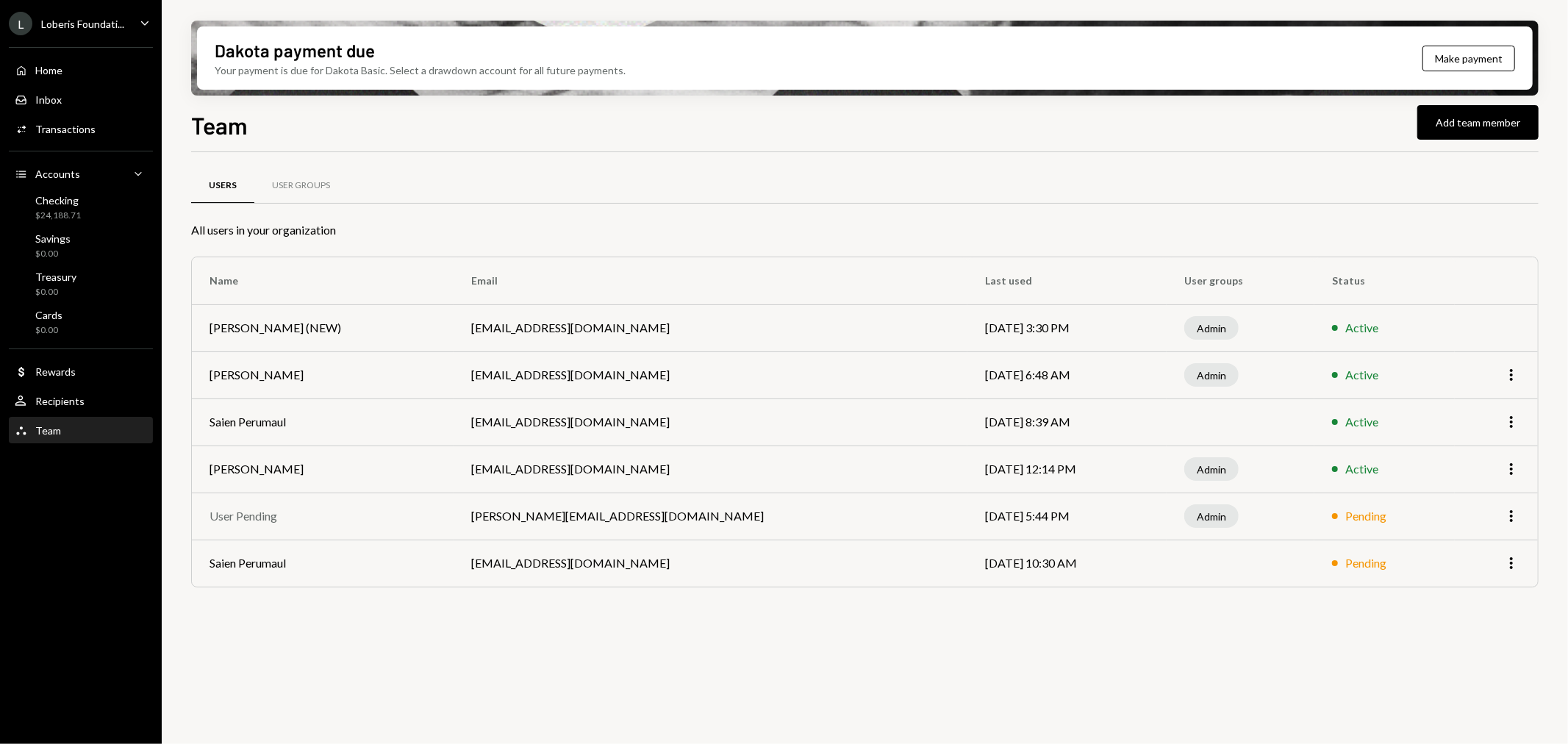
click at [93, 27] on div "Loberis Foundati..." at bounding box center [82, 24] width 83 height 12
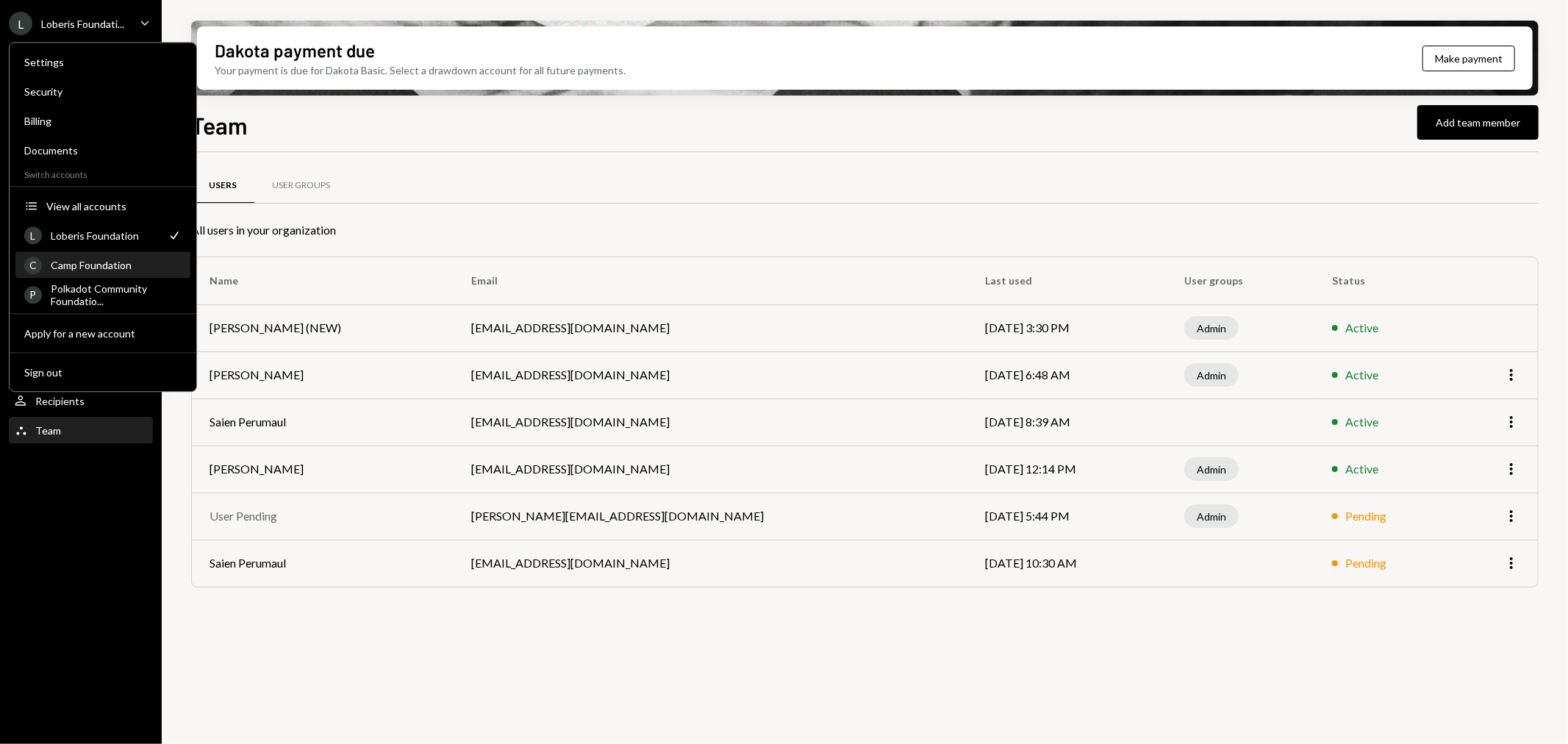
click at [104, 263] on div "Camp Foundation" at bounding box center [116, 265] width 131 height 12
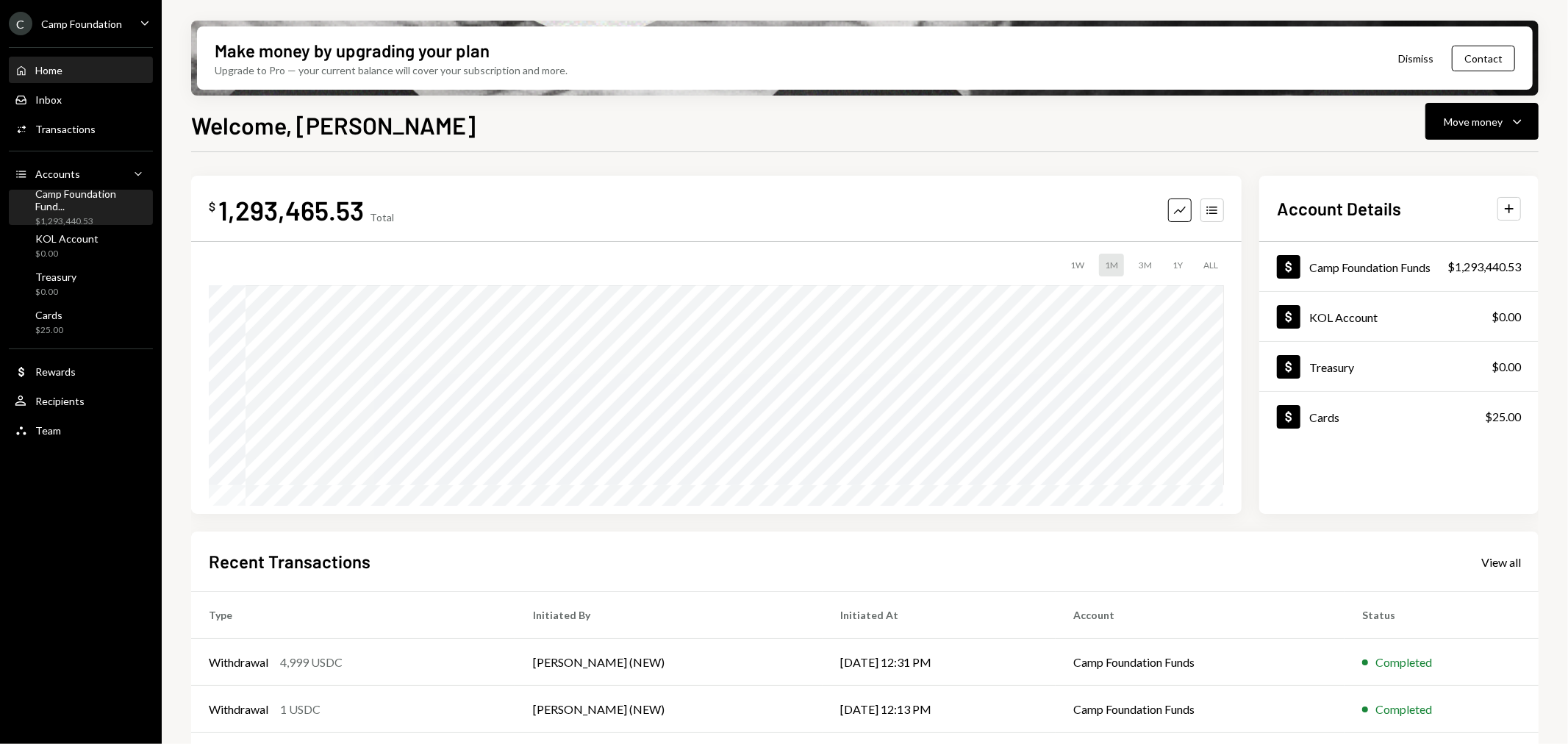
click at [99, 201] on div "Camp Foundation Fund..." at bounding box center [91, 200] width 112 height 25
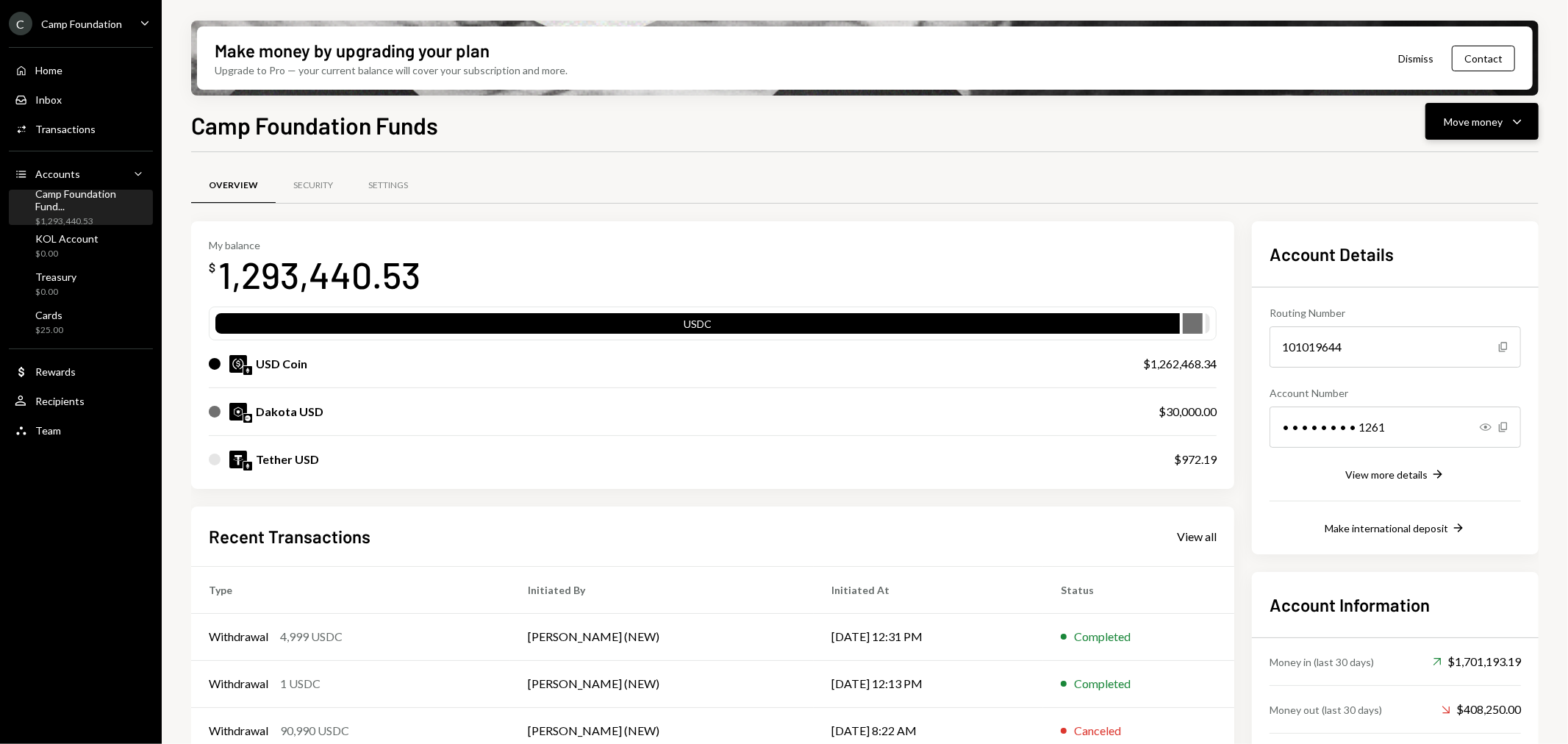
click at [1515, 128] on icon "Caret Down" at bounding box center [1517, 121] width 18 height 18
click at [1444, 229] on div "Deposit" at bounding box center [1471, 232] width 107 height 16
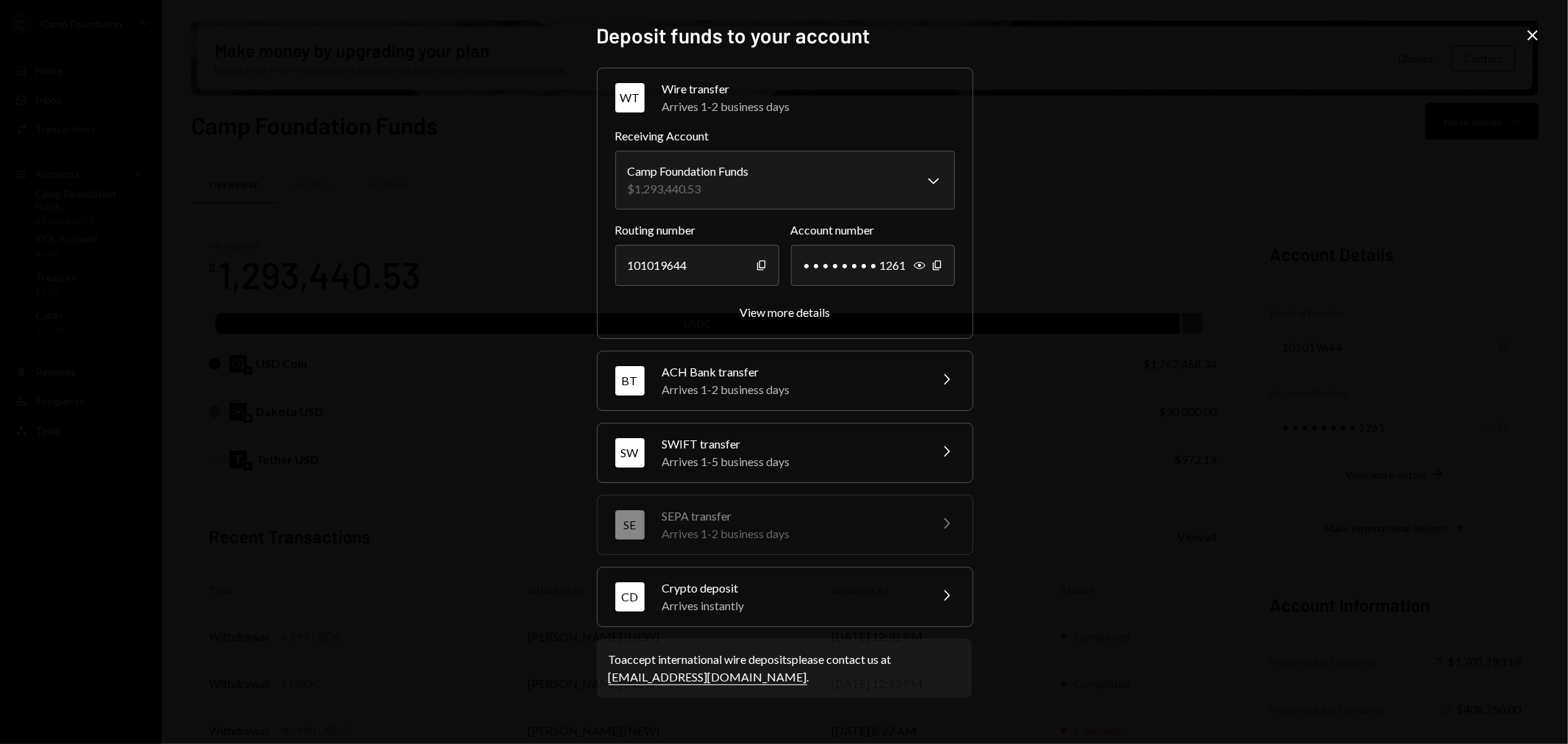
click at [816, 596] on div "Crypto deposit" at bounding box center [790, 589] width 257 height 18
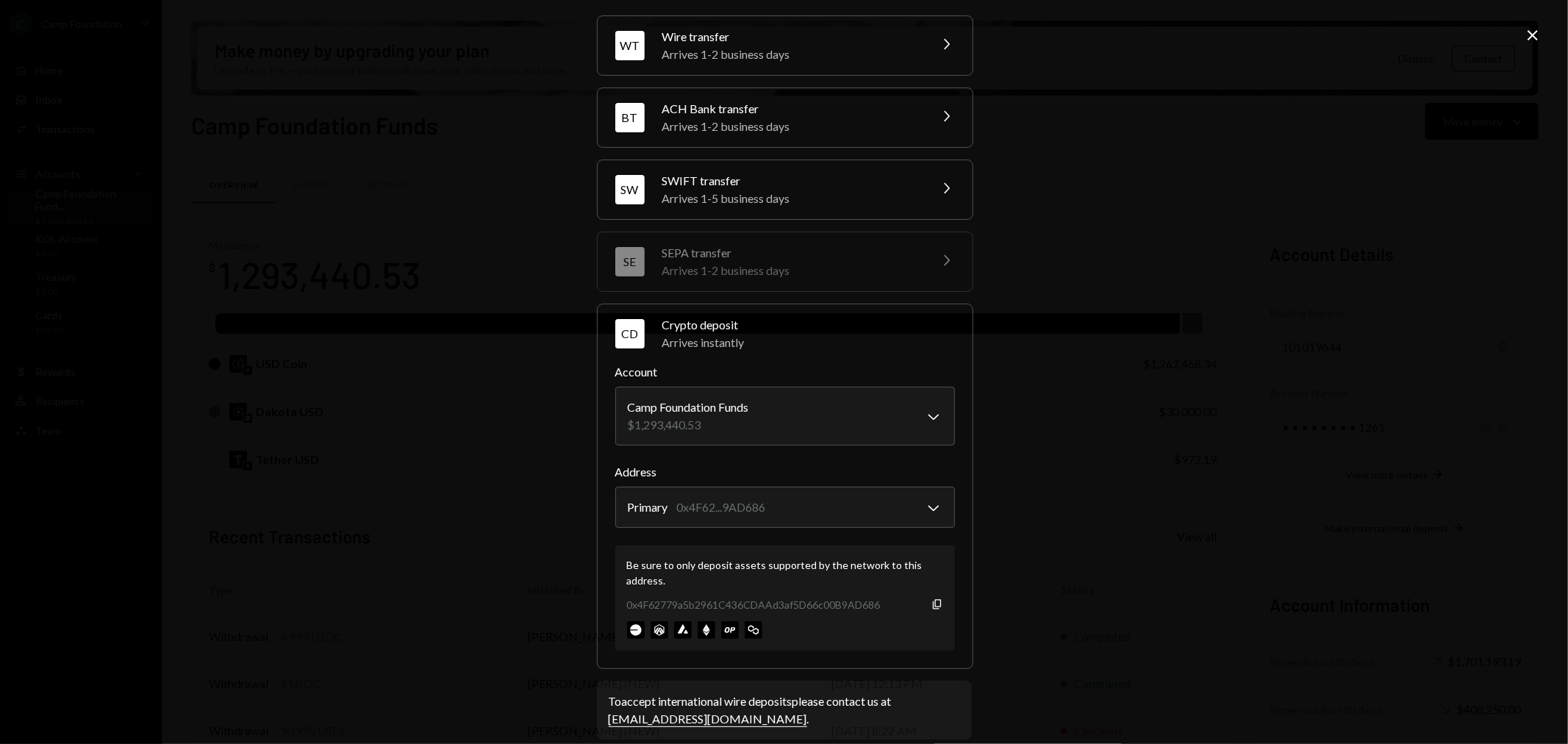
scroll to position [66, 0]
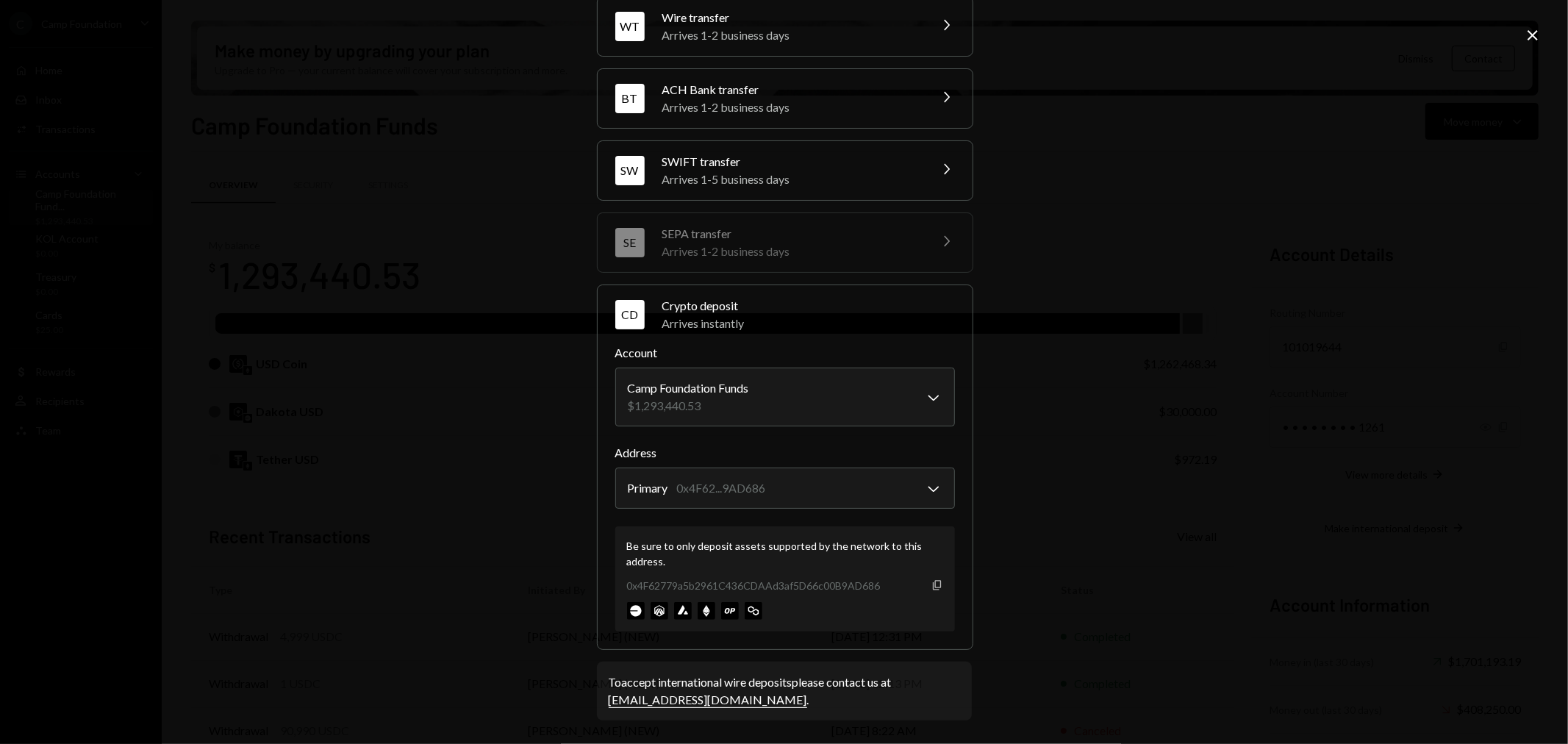
click at [936, 585] on icon "button" at bounding box center [937, 585] width 8 height 9
click at [935, 585] on icon "Copy" at bounding box center [937, 585] width 12 height 12
click at [472, 329] on div "**********" at bounding box center [784, 372] width 1568 height 744
click at [1527, 30] on icon "Close" at bounding box center [1532, 35] width 18 height 18
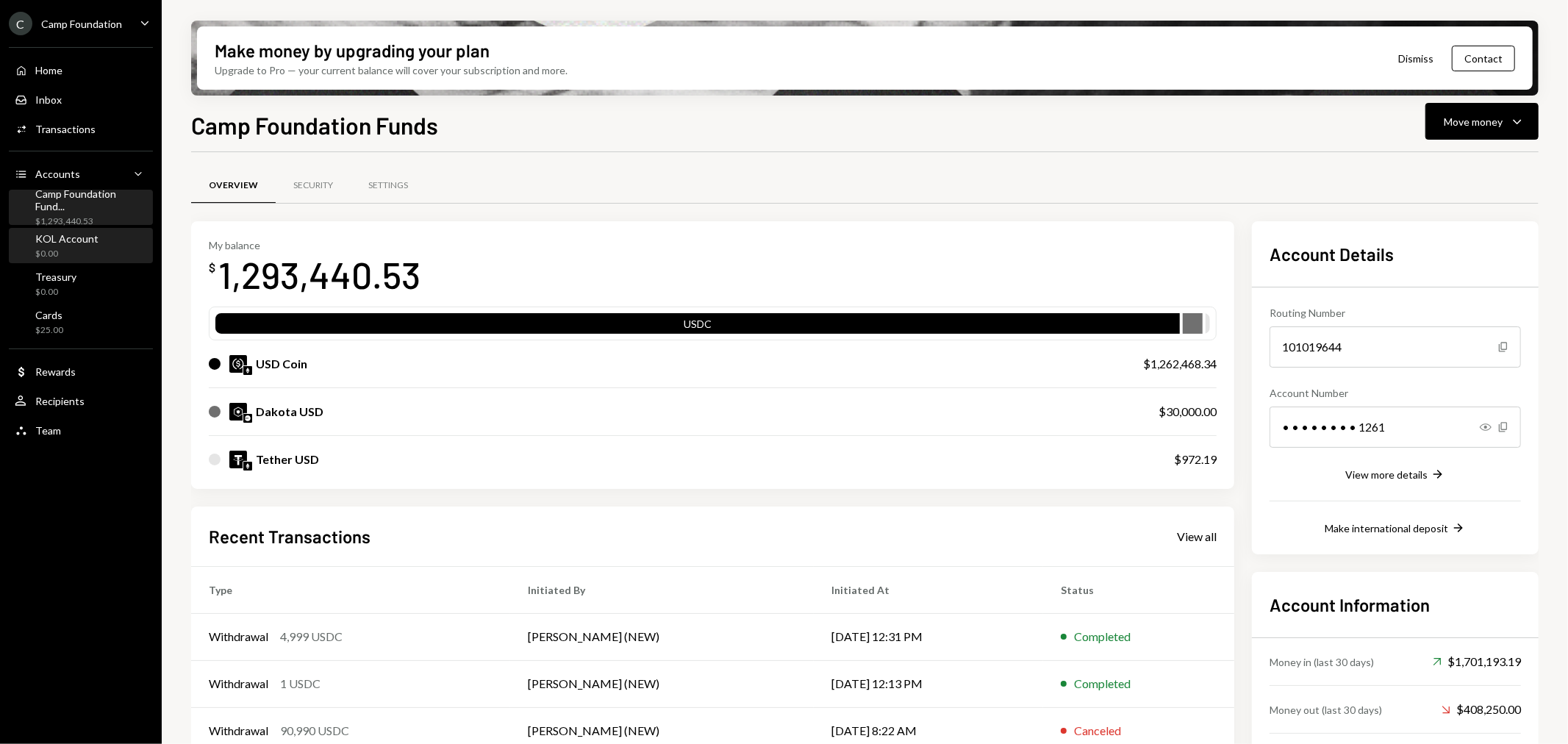
click at [77, 248] on div "$0.00" at bounding box center [66, 254] width 63 height 12
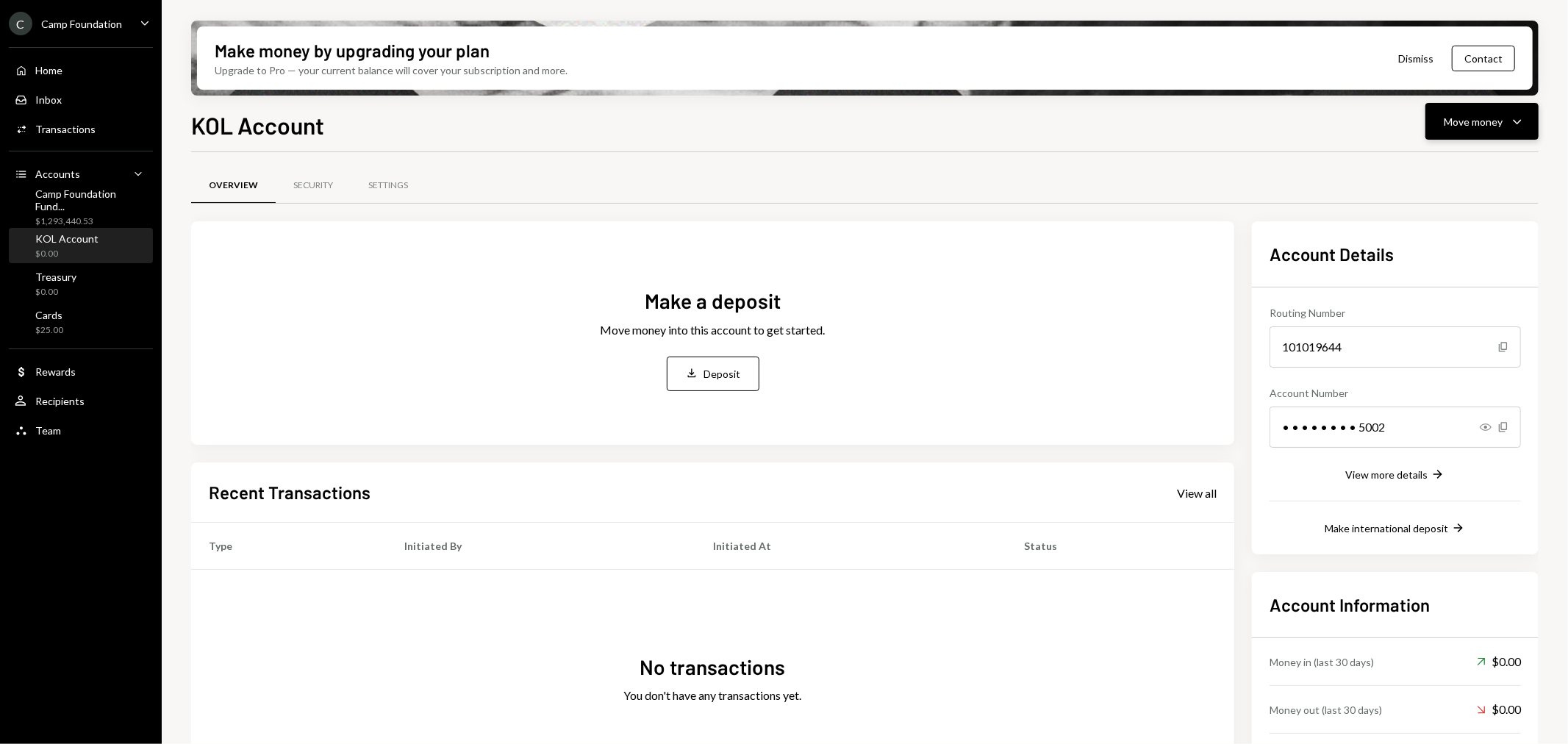
click at [1512, 125] on icon "Caret Down" at bounding box center [1517, 121] width 18 height 18
click at [1462, 231] on div "Deposit" at bounding box center [1471, 232] width 107 height 16
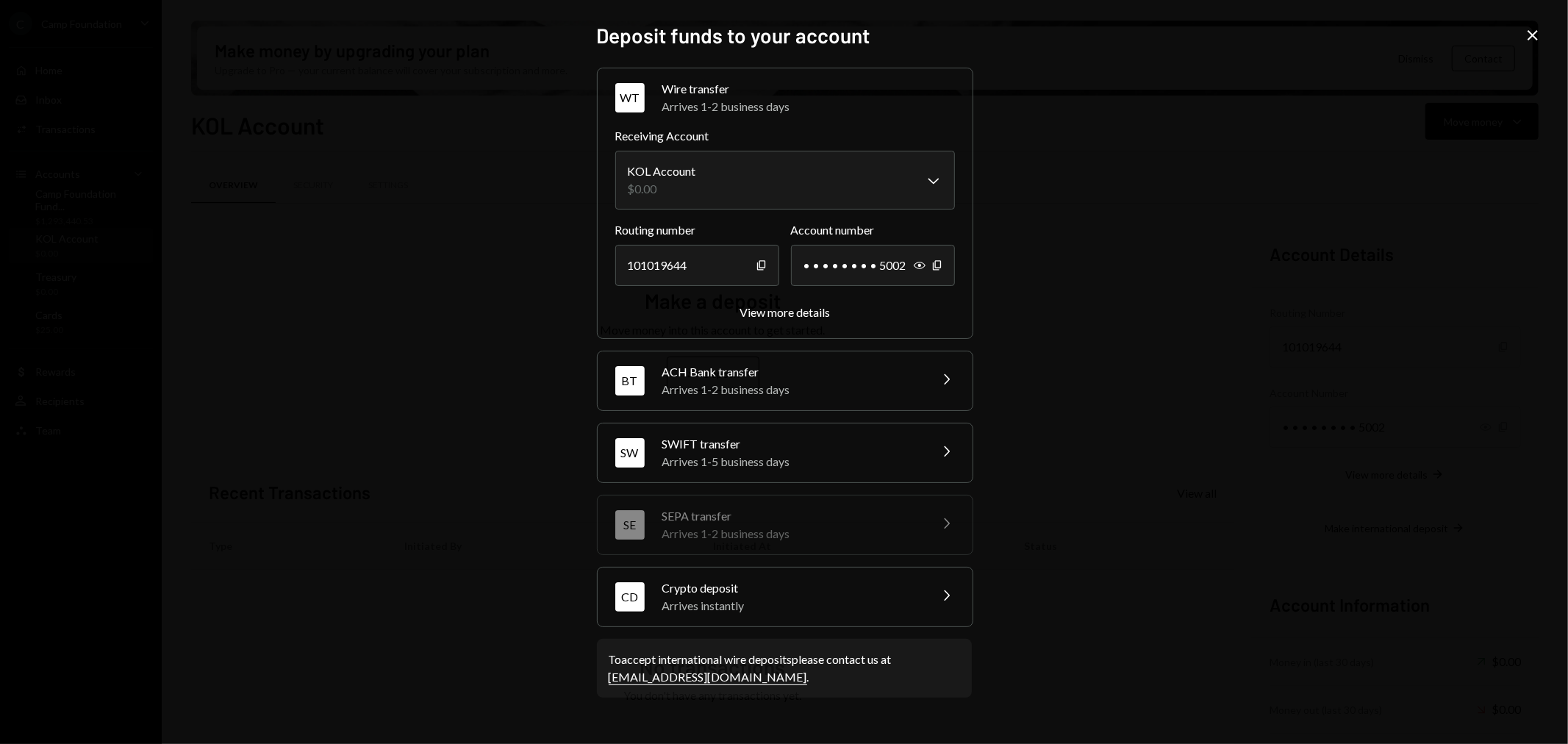
click at [861, 599] on div "Arrives instantly" at bounding box center [790, 606] width 257 height 18
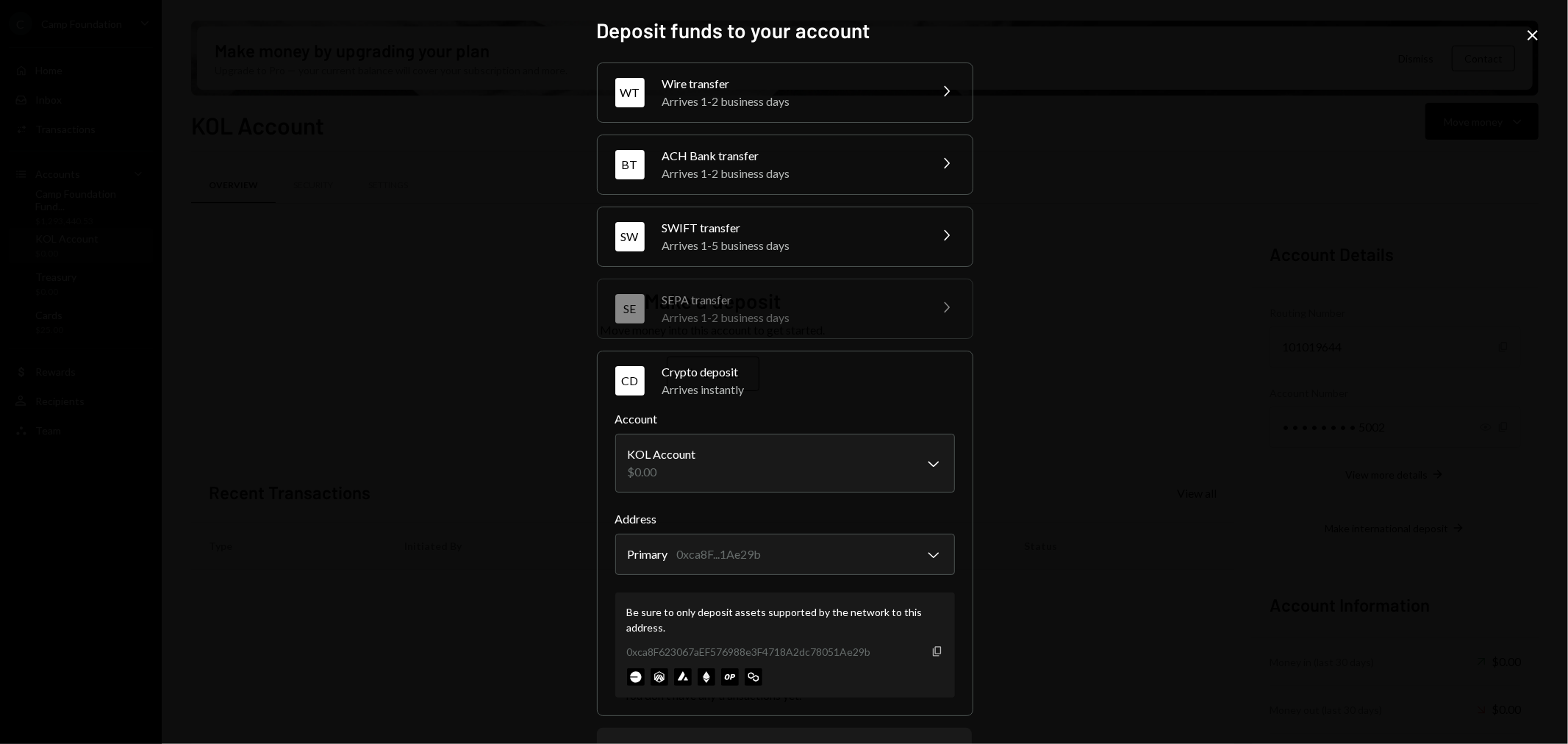
click at [933, 651] on icon "button" at bounding box center [937, 651] width 8 height 9
drag, startPoint x: 1535, startPoint y: 35, endPoint x: 1478, endPoint y: 60, distance: 62.2
click at [1535, 37] on icon "Close" at bounding box center [1532, 35] width 18 height 18
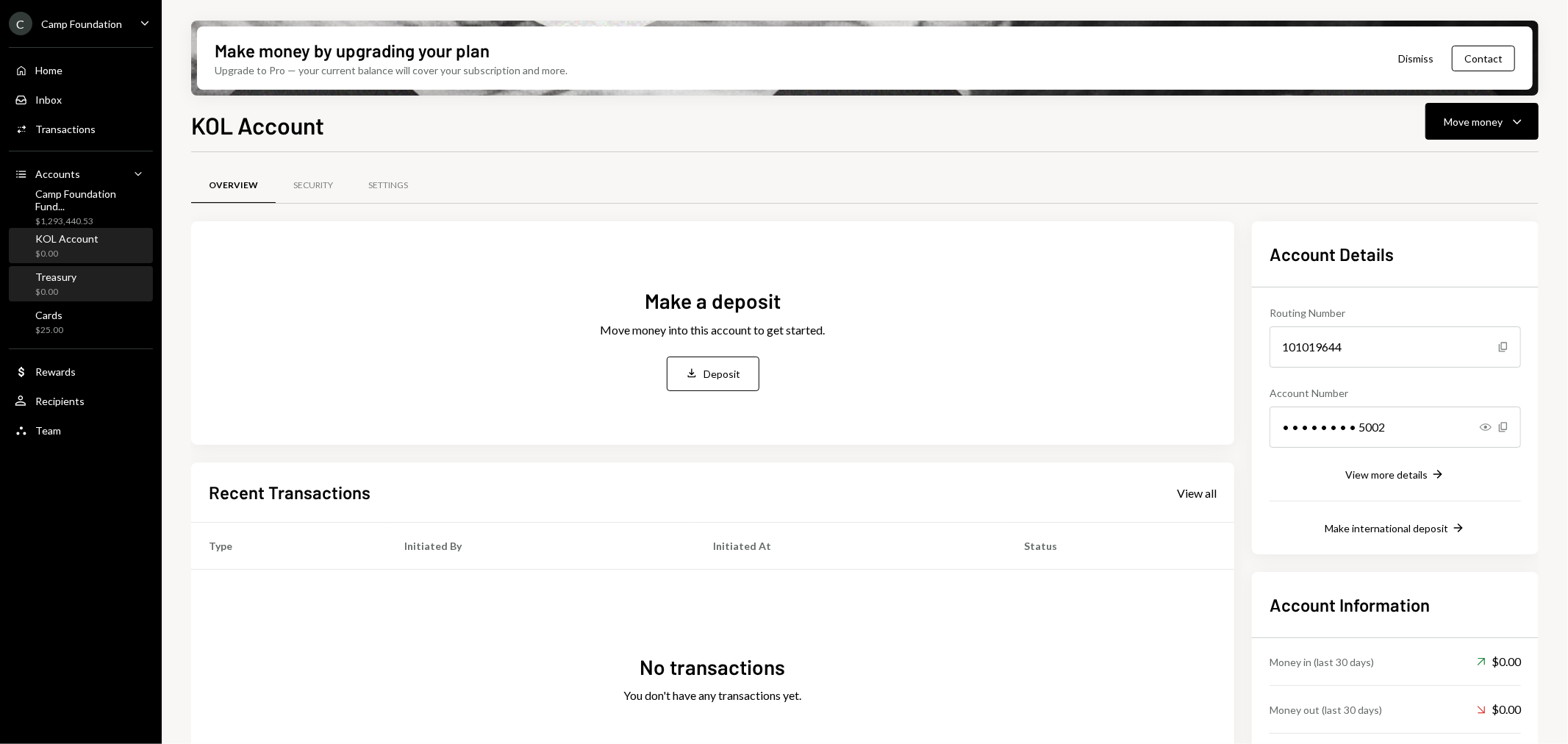
click at [82, 274] on div "Treasury $0.00" at bounding box center [81, 285] width 132 height 28
click at [1505, 123] on div "Move money Caret Down" at bounding box center [1482, 121] width 76 height 18
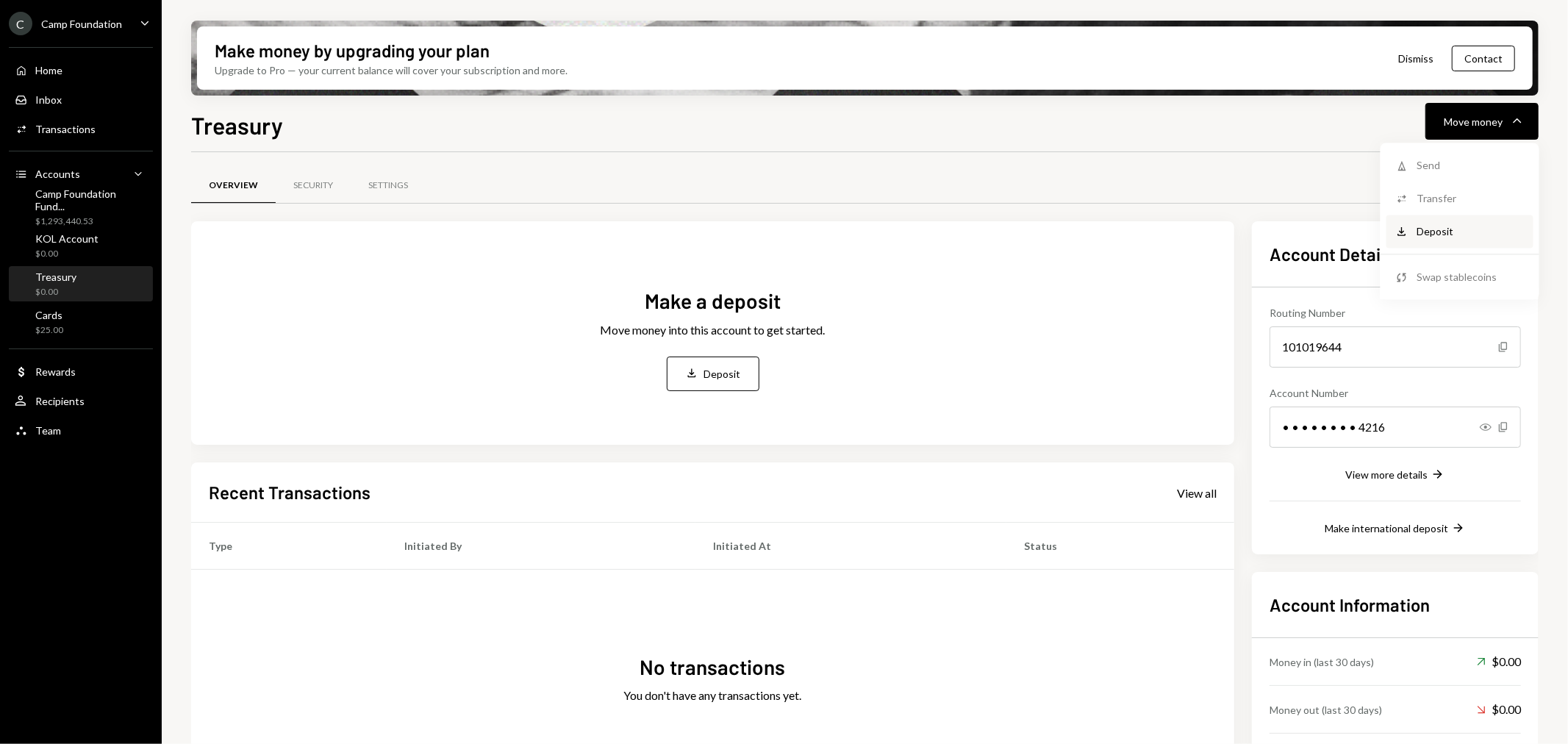
click at [1441, 225] on div "Deposit" at bounding box center [1471, 232] width 107 height 16
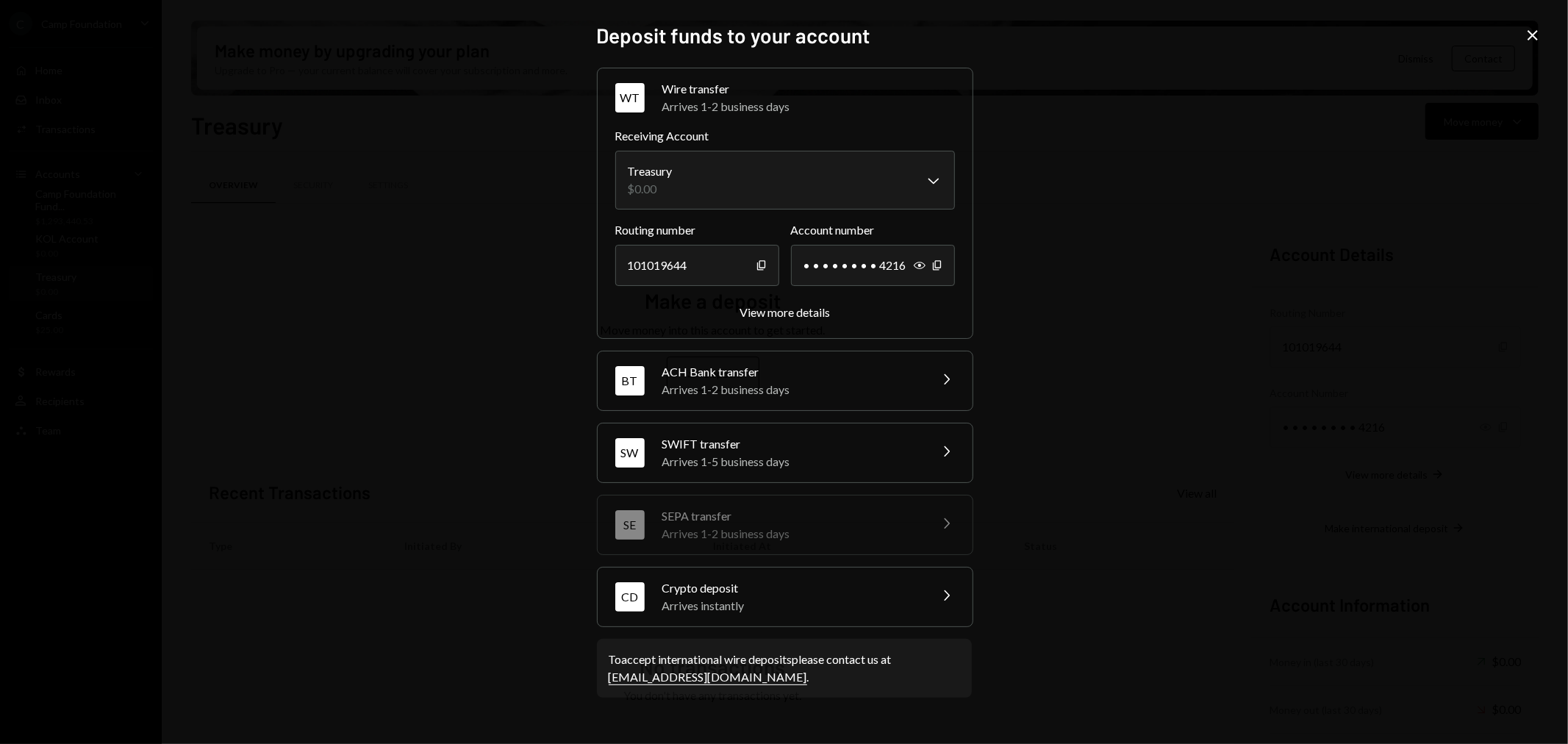
click at [908, 603] on div "Arrives instantly" at bounding box center [790, 606] width 257 height 18
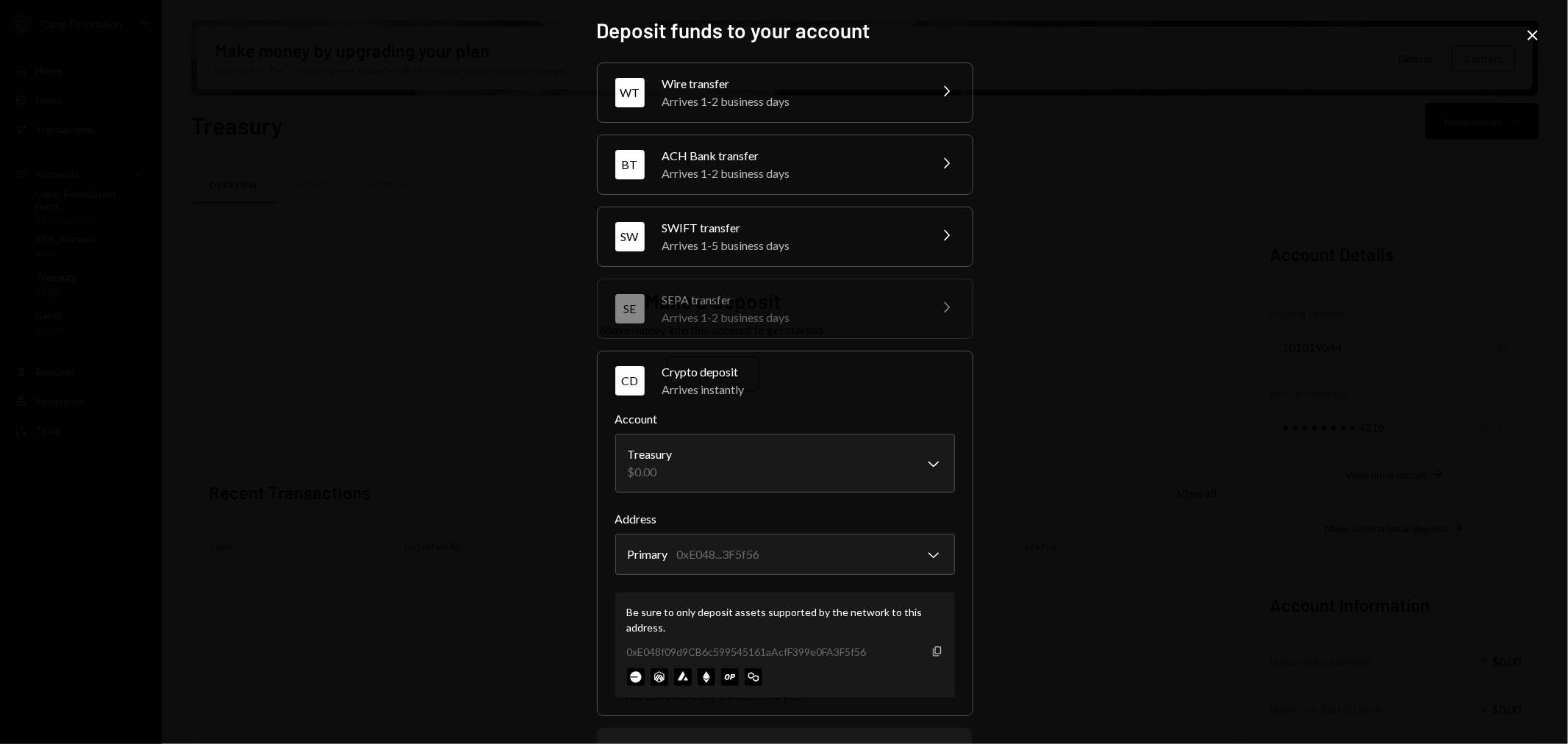
click at [933, 656] on icon "button" at bounding box center [937, 651] width 8 height 9
click at [1528, 34] on icon "Close" at bounding box center [1532, 35] width 18 height 18
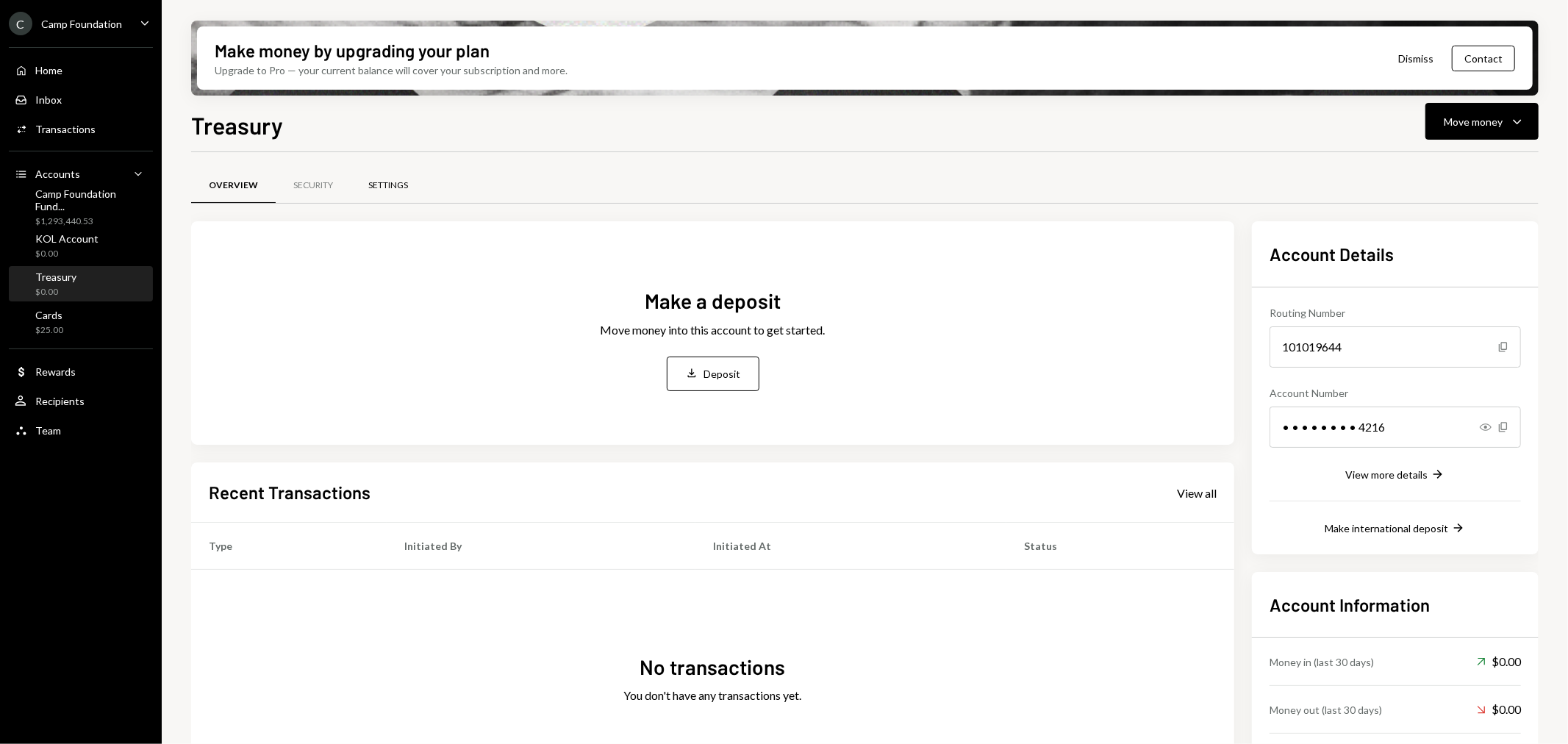
click at [387, 185] on div "Settings" at bounding box center [388, 186] width 40 height 12
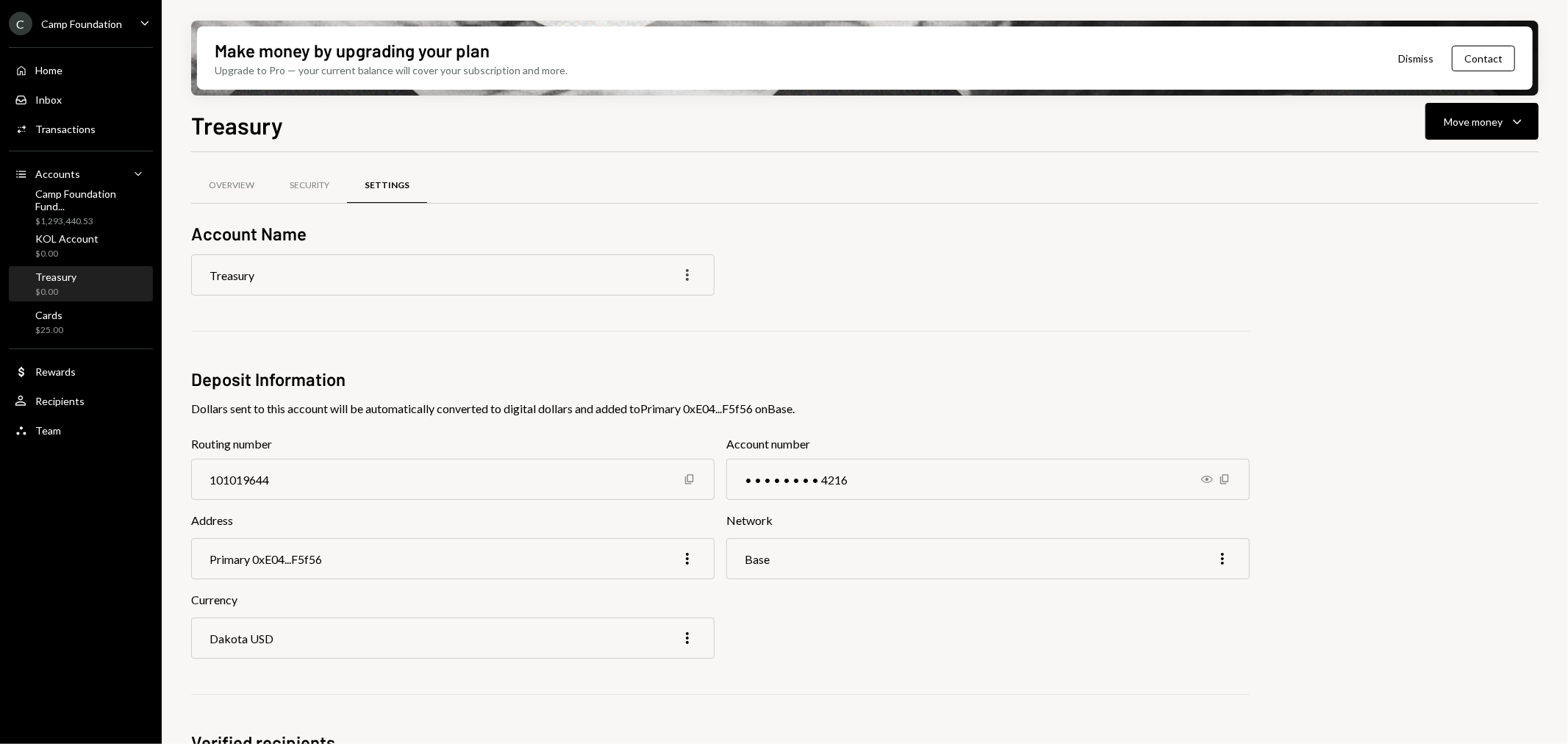
click at [692, 274] on icon "More" at bounding box center [687, 274] width 18 height 18
click at [660, 302] on div "Edit" at bounding box center [653, 306] width 74 height 26
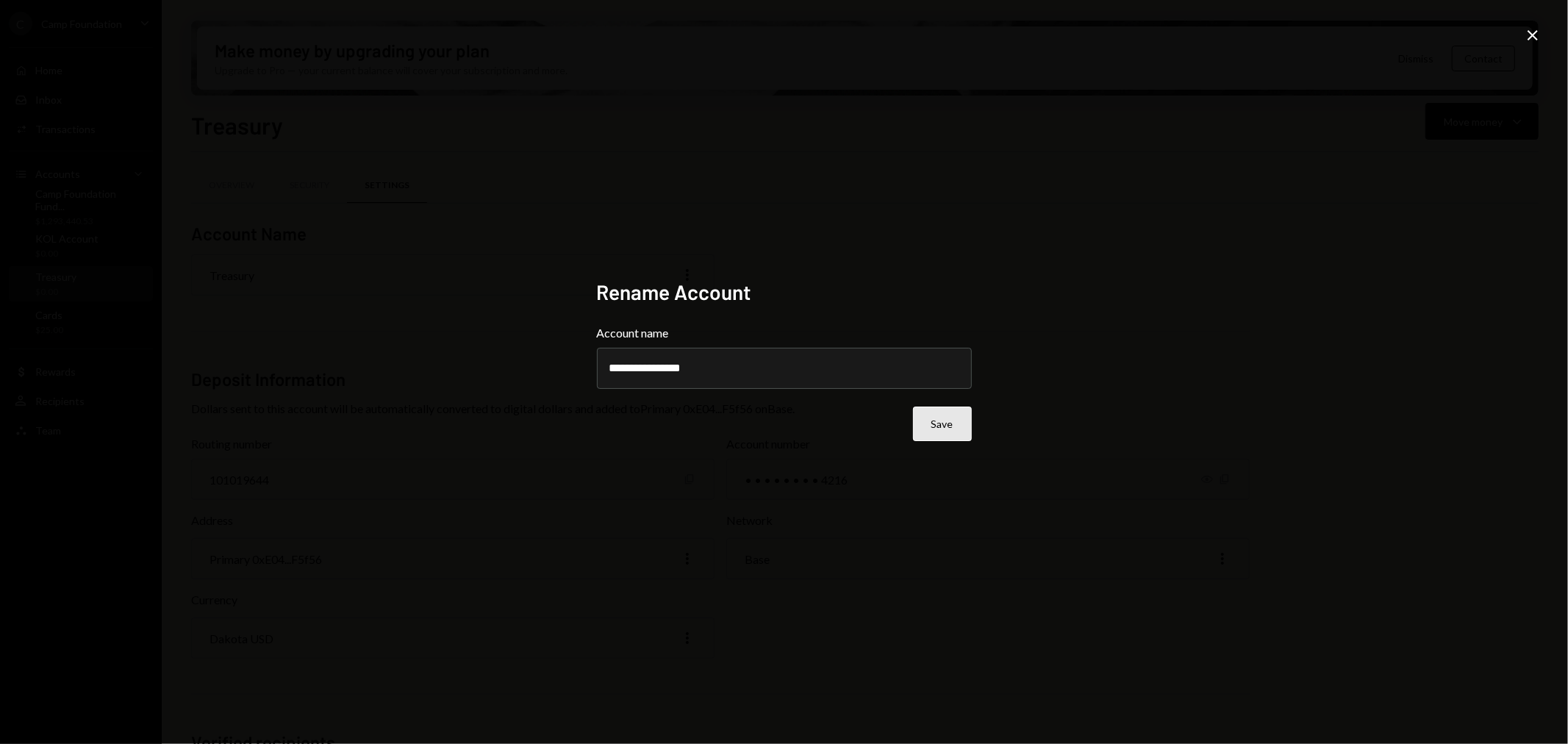
type input "**********"
click at [956, 430] on button "Save" at bounding box center [943, 424] width 59 height 34
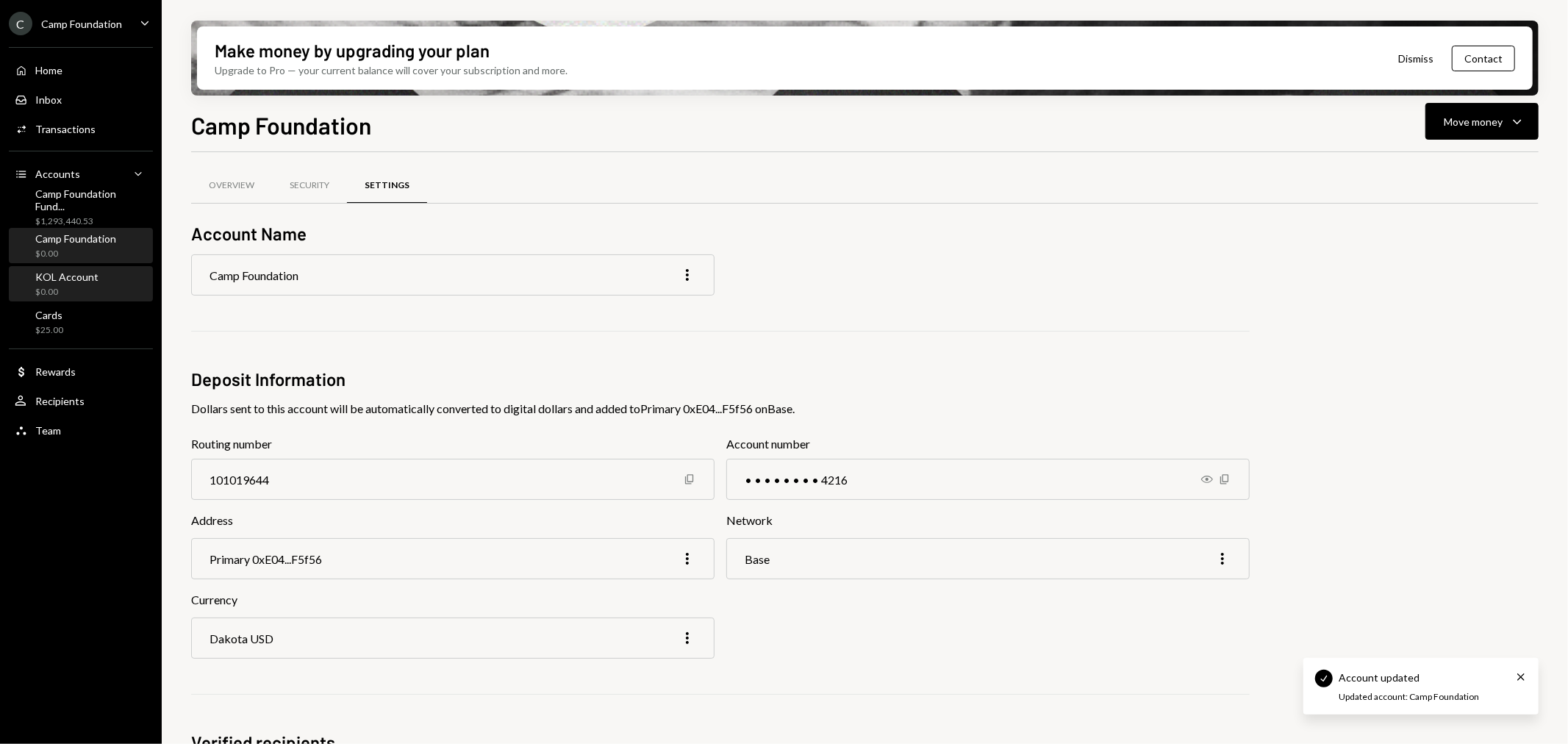
click at [87, 272] on div "KOL Account" at bounding box center [66, 277] width 63 height 12
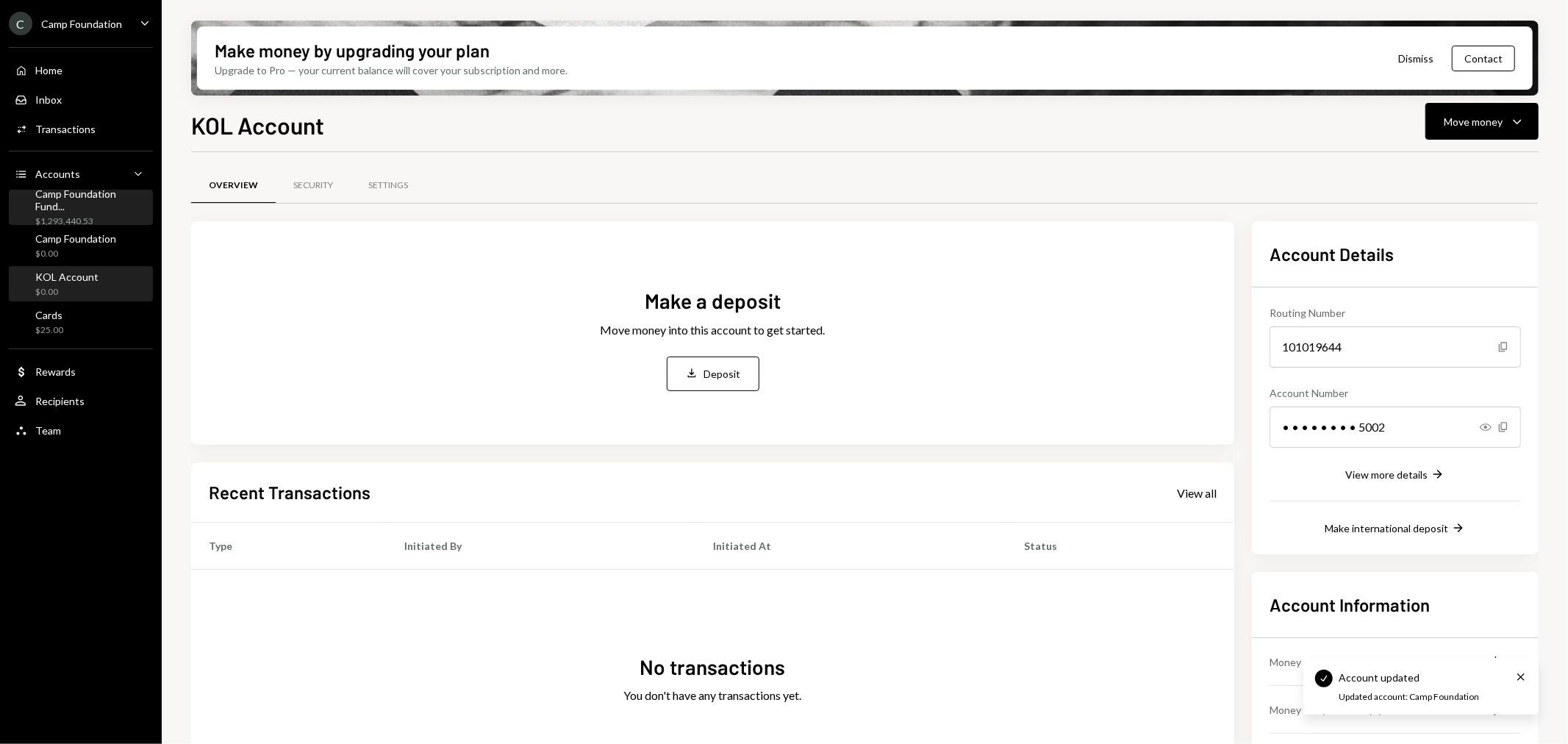
click at [89, 215] on div "$1,293,440.53" at bounding box center [91, 222] width 112 height 12
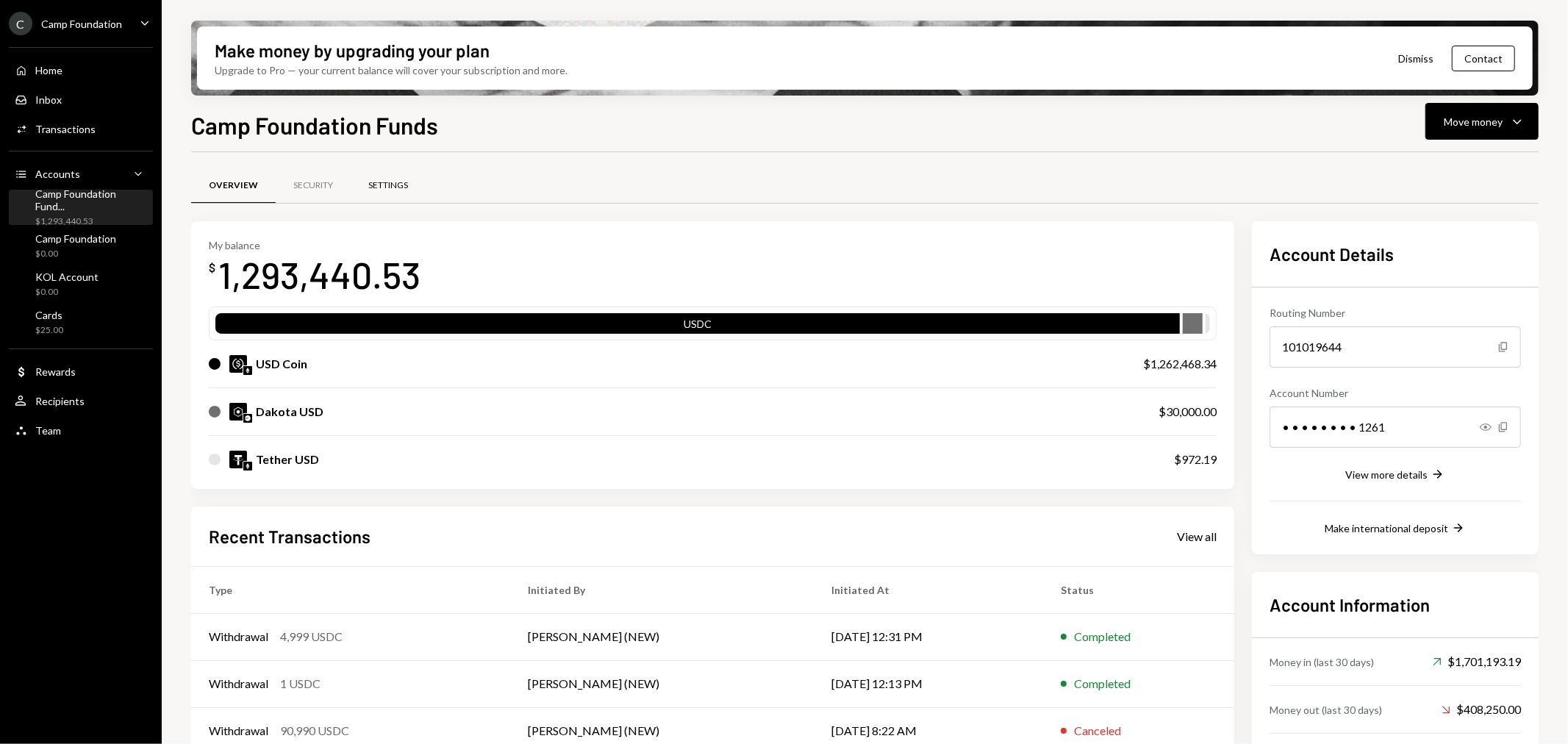
click at [387, 194] on div "Settings" at bounding box center [388, 186] width 75 height 35
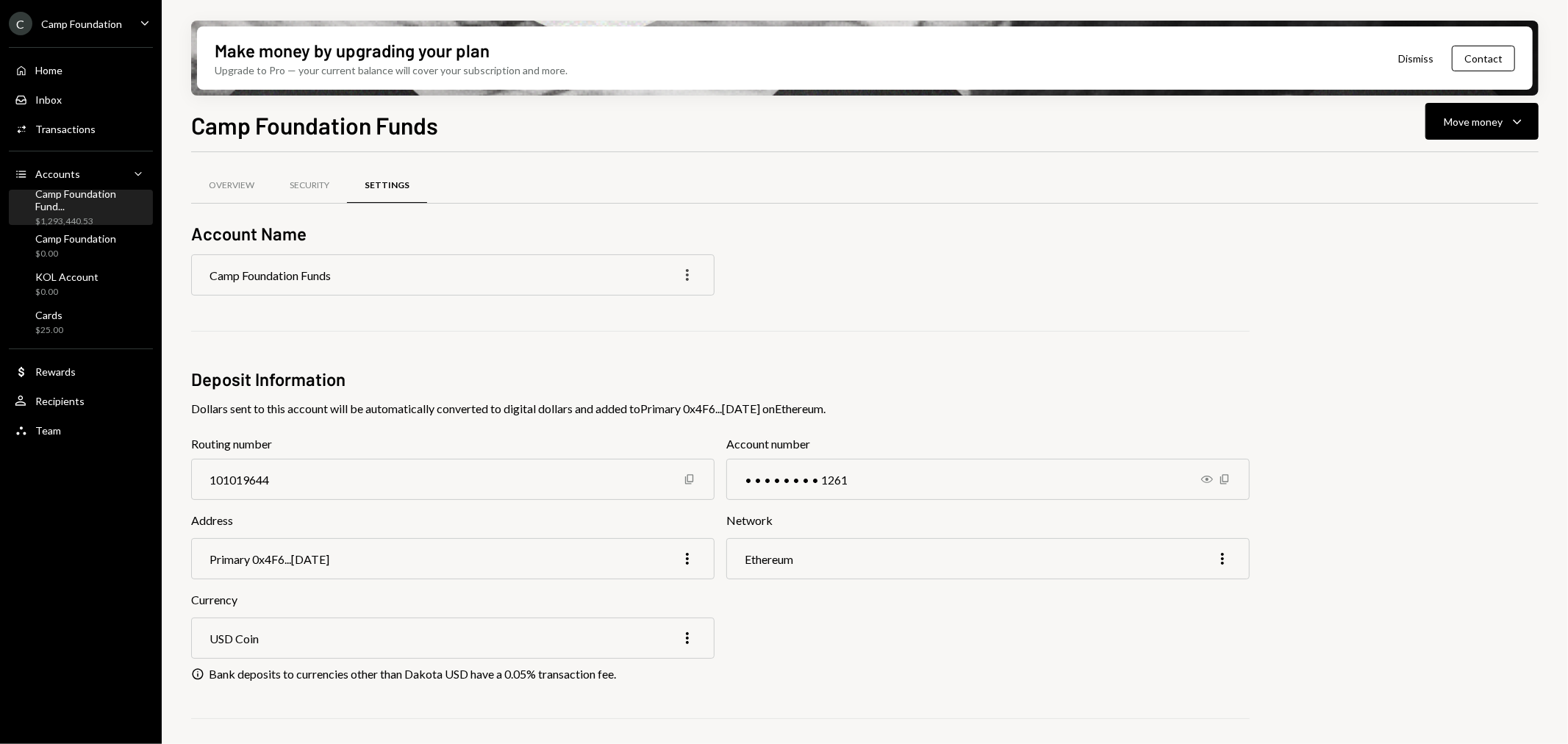
click at [691, 267] on icon "More" at bounding box center [687, 274] width 18 height 18
click at [643, 299] on div "Edit" at bounding box center [653, 306] width 74 height 26
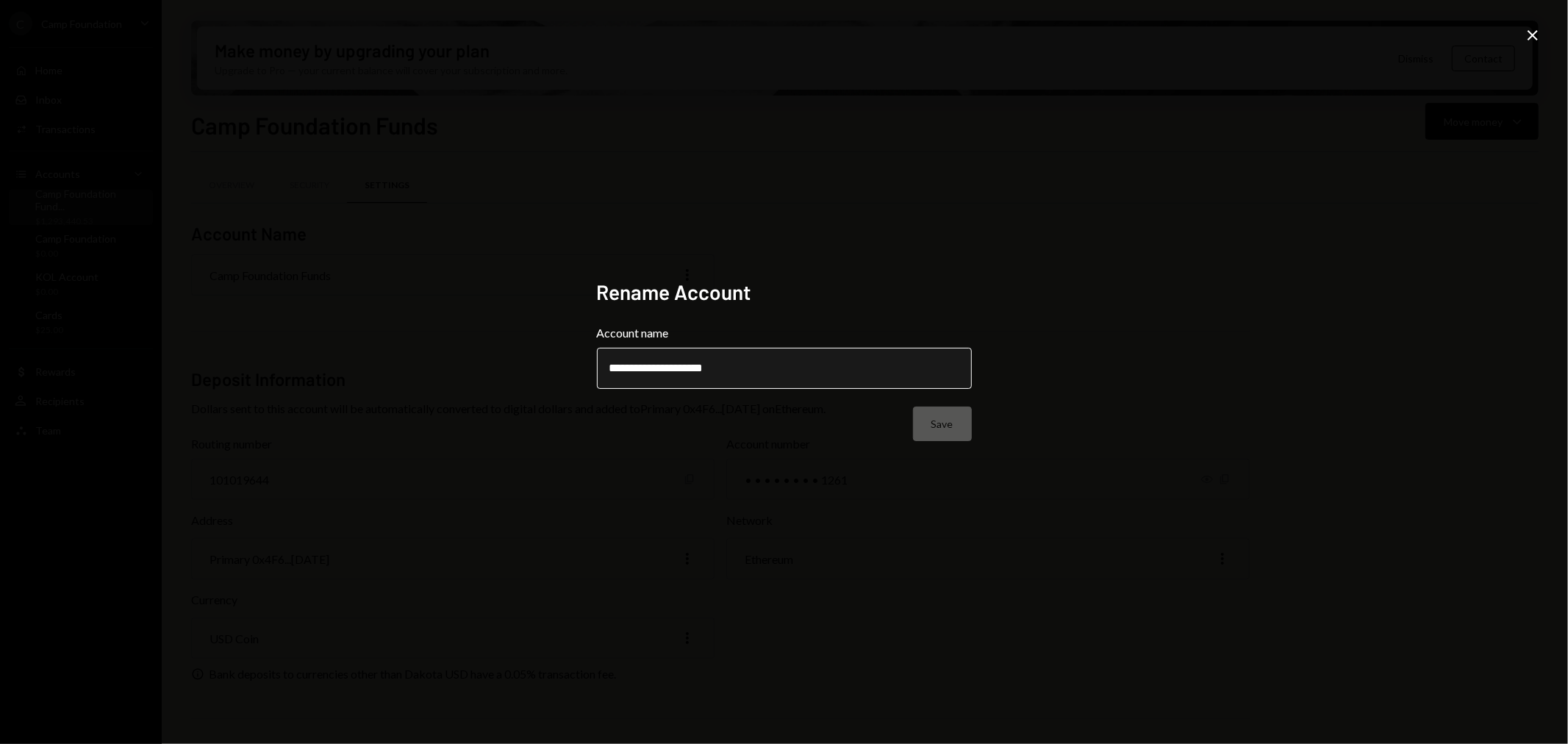
click at [744, 369] on input "**********" at bounding box center [784, 369] width 375 height 41
drag, startPoint x: 760, startPoint y: 372, endPoint x: 642, endPoint y: 369, distance: 118.0
click at [642, 369] on input "**********" at bounding box center [784, 369] width 375 height 41
type input "**********"
click at [948, 427] on button "Save" at bounding box center [943, 424] width 59 height 34
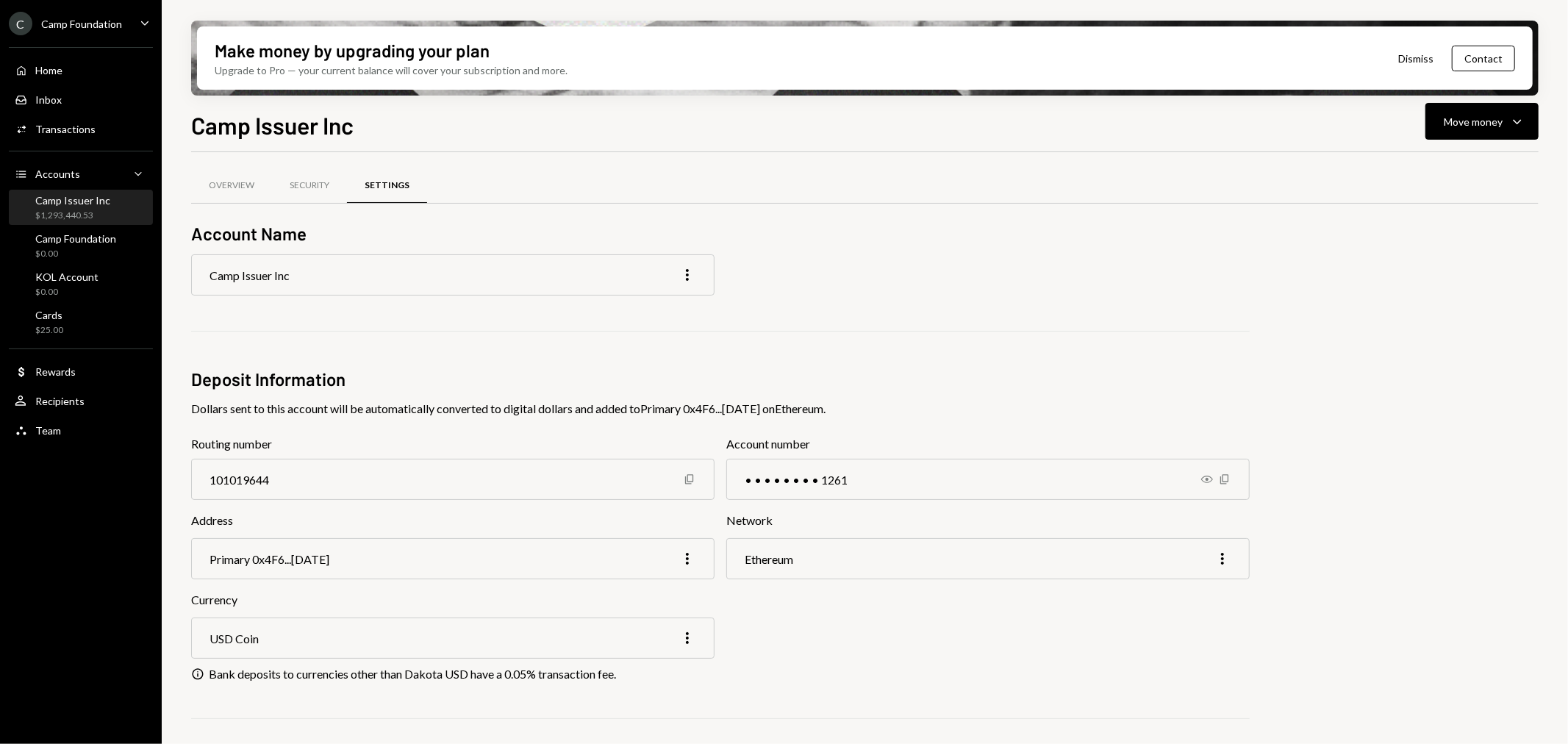
click at [1030, 248] on div "Account Name Camp Issuer Inc More Deposit Information Dollars sent to this acco…" at bounding box center [720, 589] width 1058 height 735
